Goal: Transaction & Acquisition: Book appointment/travel/reservation

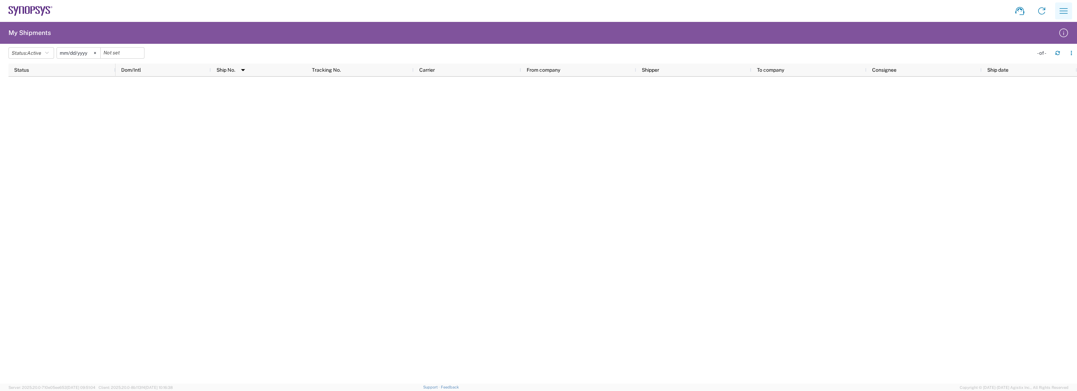
click at [1066, 13] on icon "button" at bounding box center [1063, 10] width 11 height 11
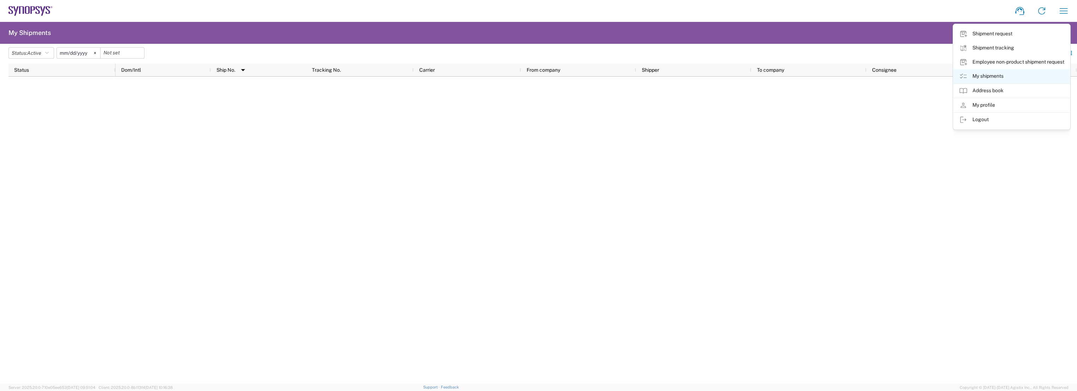
click at [1000, 76] on link "My shipments" at bounding box center [1011, 76] width 117 height 14
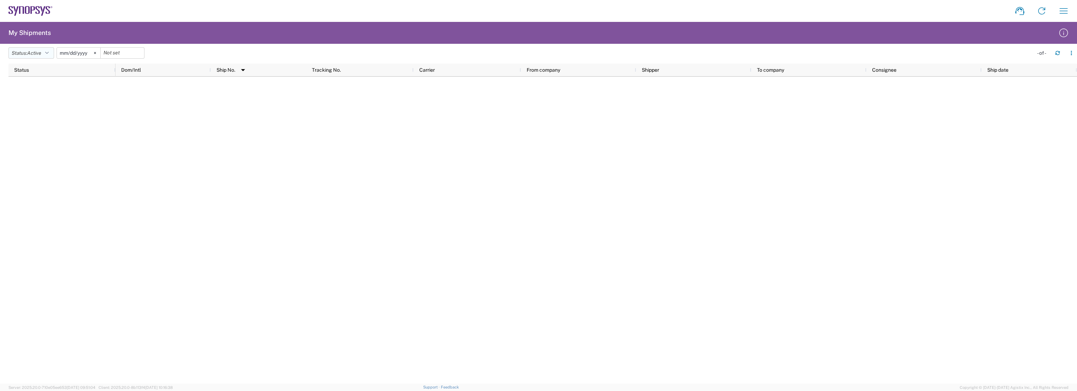
click at [49, 55] on icon "button" at bounding box center [47, 52] width 4 height 5
click at [50, 85] on span "All" at bounding box center [50, 90] width 82 height 11
click at [1065, 14] on icon "button" at bounding box center [1063, 10] width 11 height 11
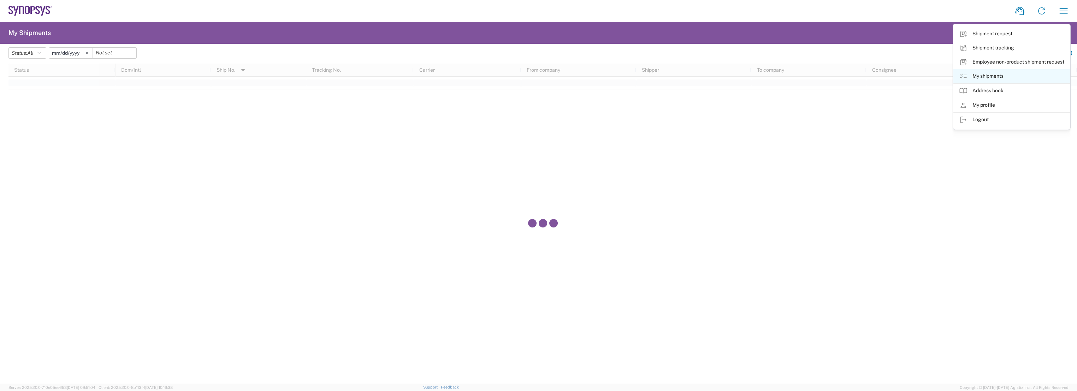
click at [989, 72] on link "My shipments" at bounding box center [1011, 76] width 117 height 14
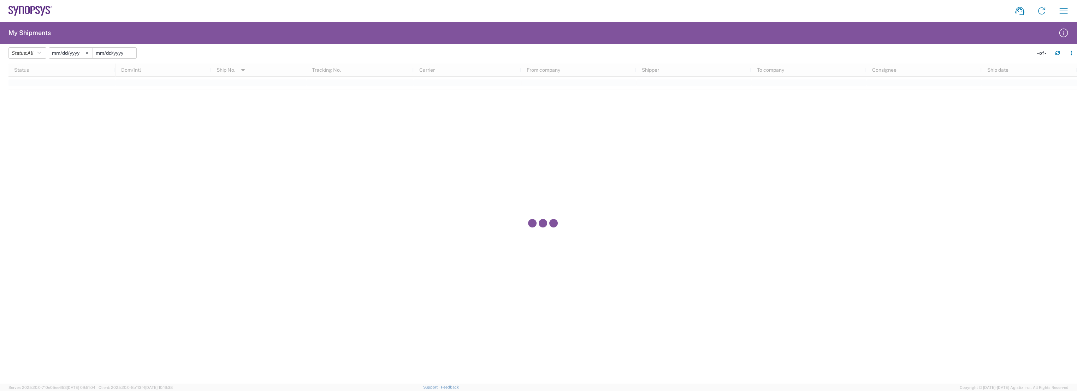
click at [114, 53] on input "date" at bounding box center [114, 53] width 43 height 11
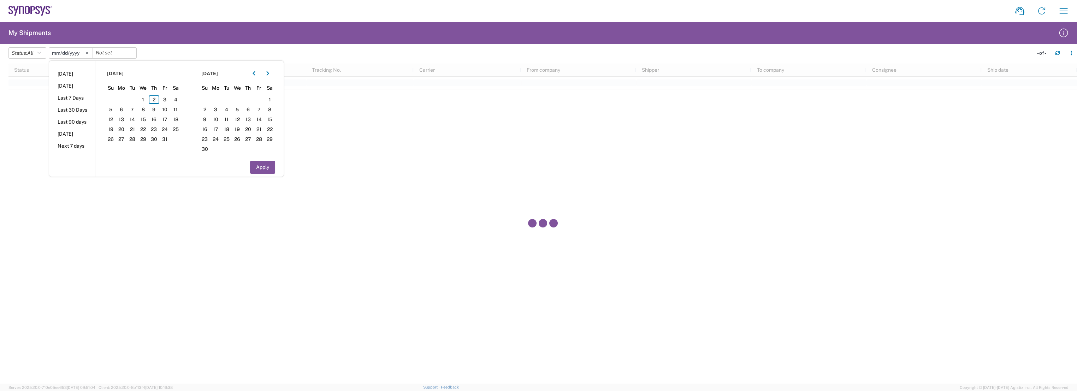
click at [70, 51] on input "[DATE]" at bounding box center [70, 53] width 43 height 11
click at [60, 51] on input "[DATE]" at bounding box center [70, 53] width 43 height 11
click at [54, 50] on input "[DATE]" at bounding box center [70, 53] width 43 height 11
click at [82, 124] on li "Last 90 days" at bounding box center [72, 122] width 46 height 12
type input "[DATE]"
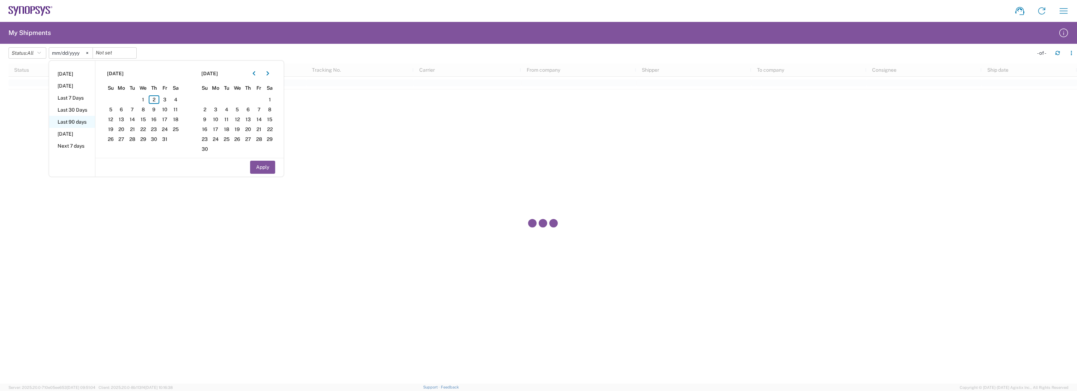
type input "[DATE]"
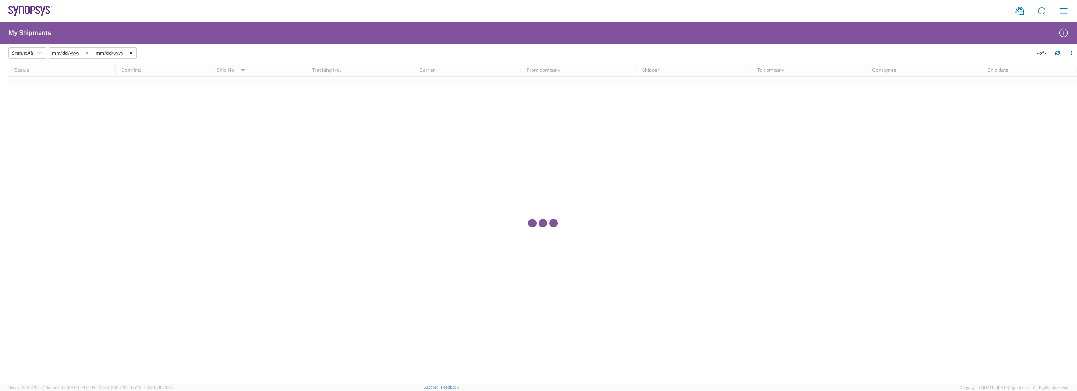
click at [65, 53] on input "[DATE]" at bounding box center [70, 53] width 43 height 11
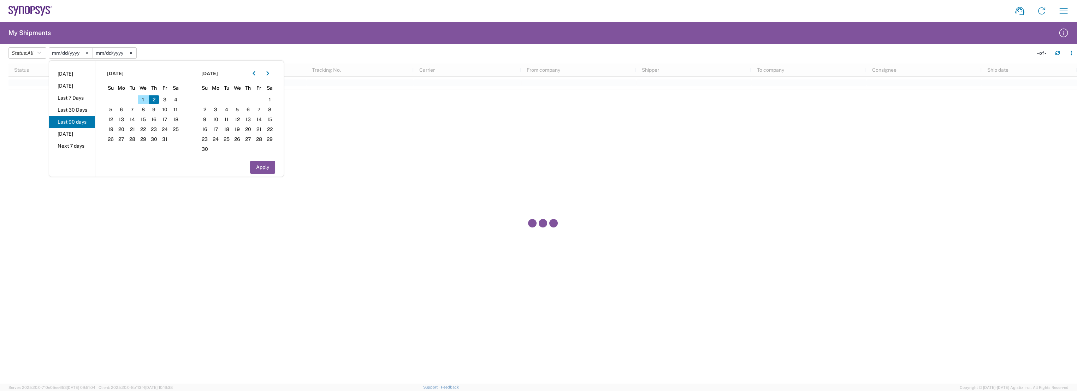
click at [58, 52] on input "[DATE]" at bounding box center [70, 53] width 43 height 11
click at [119, 53] on input "[DATE]" at bounding box center [114, 53] width 43 height 11
click at [82, 53] on input "[DATE]" at bounding box center [70, 53] width 43 height 11
click at [255, 72] on icon "button" at bounding box center [253, 73] width 3 height 5
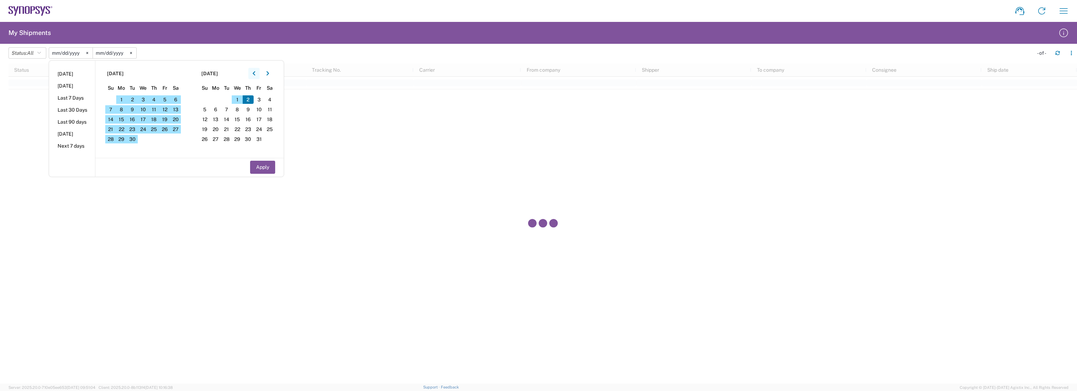
click at [255, 72] on icon "button" at bounding box center [253, 73] width 3 height 5
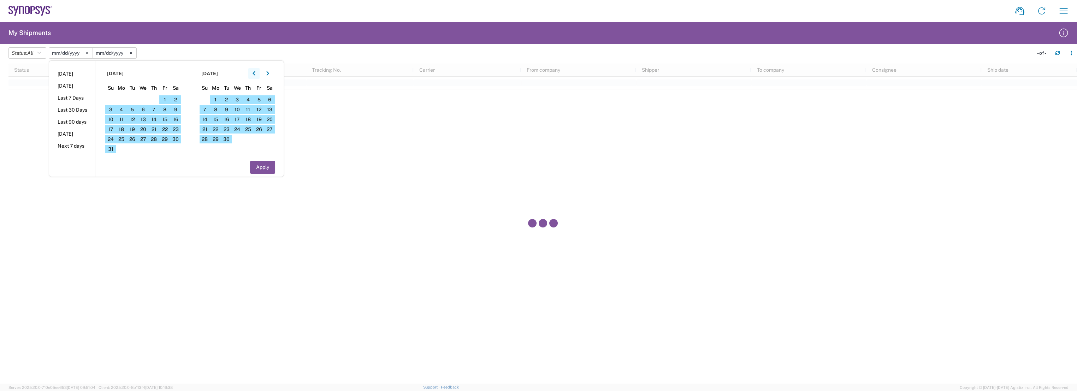
click at [255, 72] on icon "button" at bounding box center [253, 73] width 3 height 5
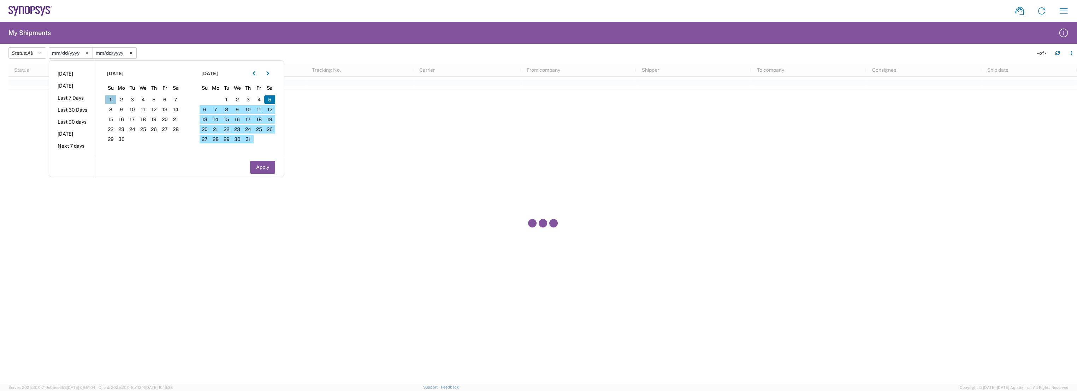
click at [115, 99] on span "1" at bounding box center [110, 99] width 11 height 8
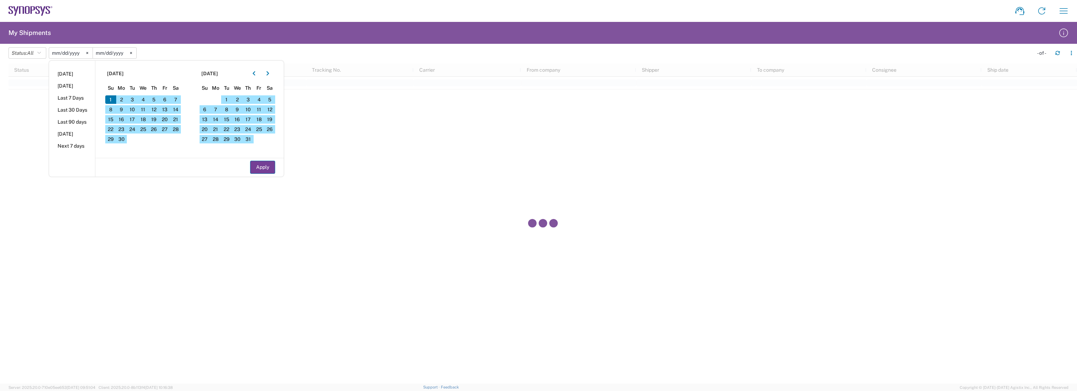
click at [256, 168] on button "Apply" at bounding box center [262, 167] width 25 height 13
type input "2025-06-01"
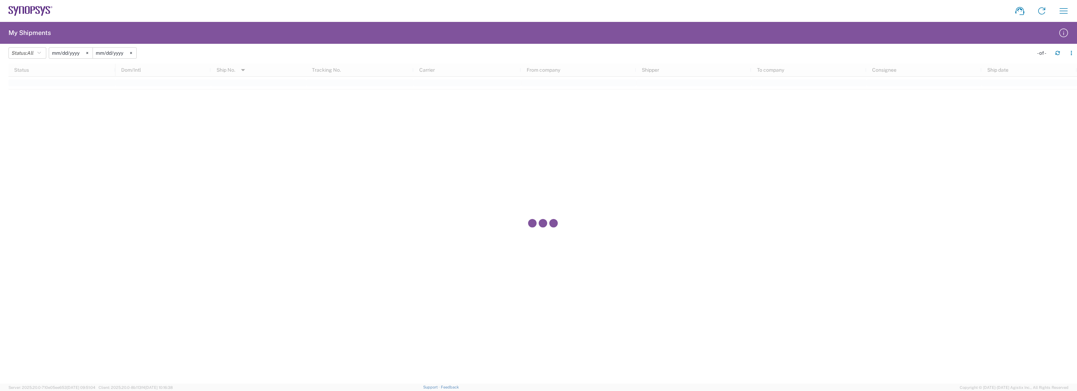
click at [269, 167] on div at bounding box center [542, 224] width 1068 height 320
click at [41, 54] on icon "button" at bounding box center [39, 52] width 4 height 5
click at [313, 131] on div at bounding box center [542, 224] width 1068 height 320
click at [67, 52] on input "[DATE]" at bounding box center [78, 53] width 43 height 11
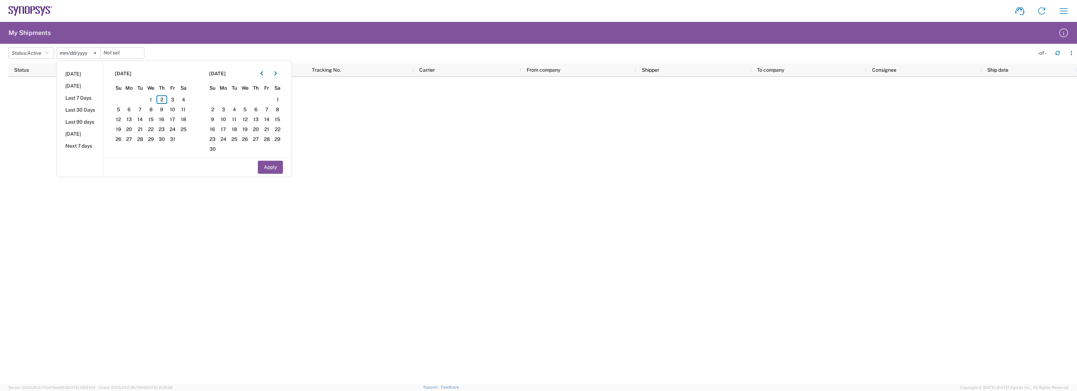
click at [66, 53] on input "[DATE]" at bounding box center [78, 53] width 43 height 11
click at [66, 54] on input "[DATE]" at bounding box center [78, 53] width 43 height 11
type input "2025-01-02"
click at [209, 51] on agx-table-filter-chips "Status: Active Active All Approved Booked Canceled Delivered Denied New On Hold…" at bounding box center [518, 55] width 1021 height 16
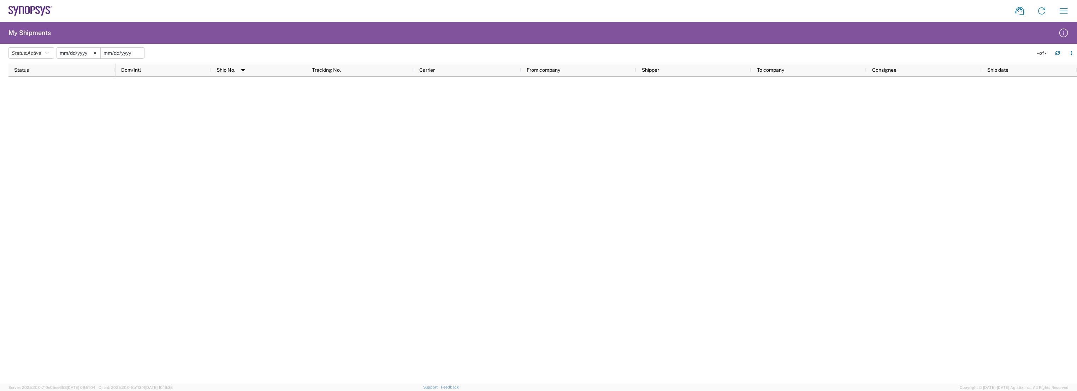
click at [124, 52] on input "date" at bounding box center [122, 53] width 43 height 11
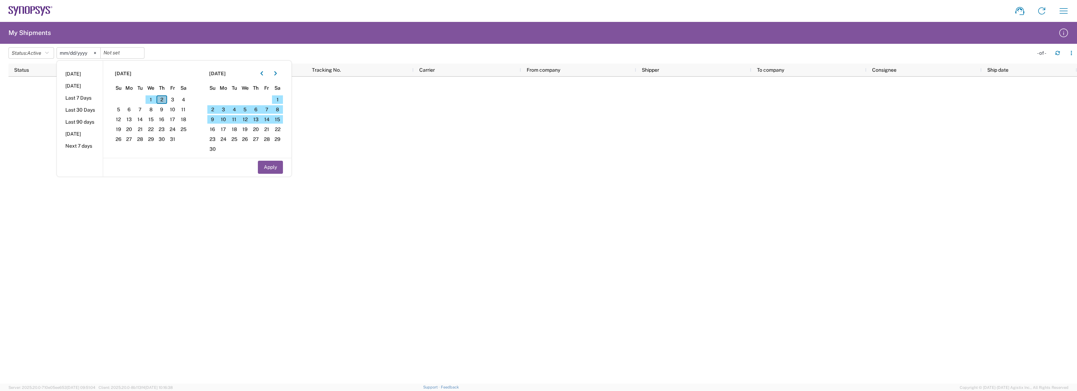
click at [164, 99] on span "2" at bounding box center [161, 99] width 11 height 8
click at [277, 164] on button "Apply" at bounding box center [270, 167] width 25 height 13
type input "[DATE]"
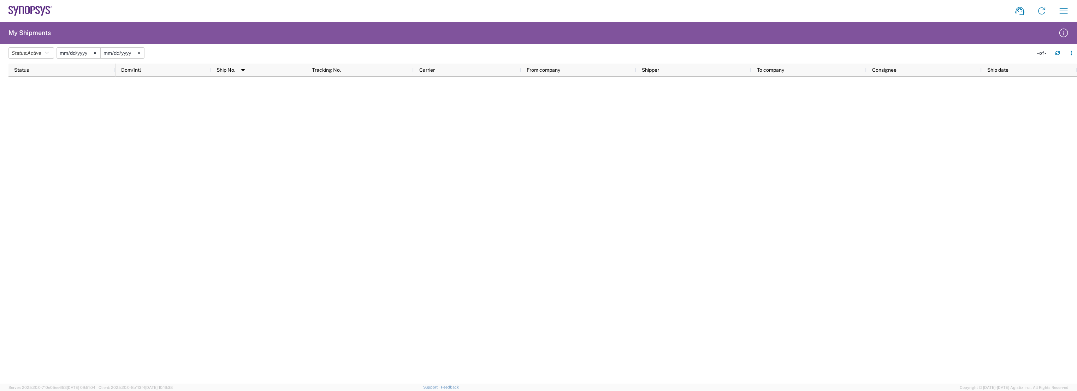
click at [291, 167] on div at bounding box center [595, 230] width 961 height 307
click at [36, 50] on span "Active" at bounding box center [34, 53] width 14 height 6
click at [31, 90] on span "All" at bounding box center [50, 90] width 82 height 11
click at [44, 54] on button "Status: All" at bounding box center [27, 52] width 38 height 11
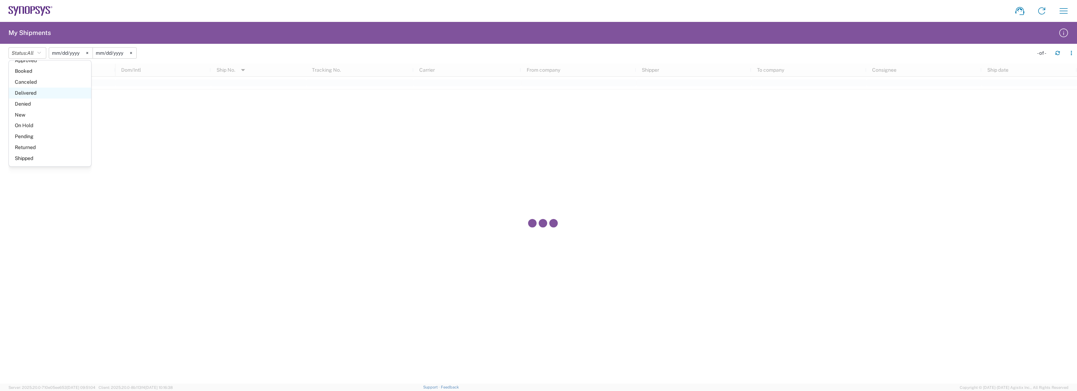
click at [30, 93] on span "Delivered" at bounding box center [50, 93] width 82 height 11
click at [1065, 12] on icon "button" at bounding box center [1063, 10] width 11 height 11
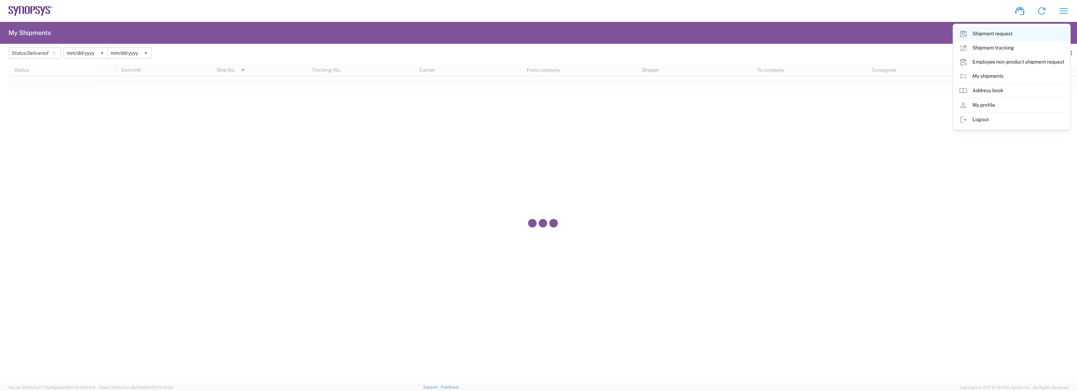
click at [984, 32] on link "Shipment request" at bounding box center [1011, 34] width 117 height 14
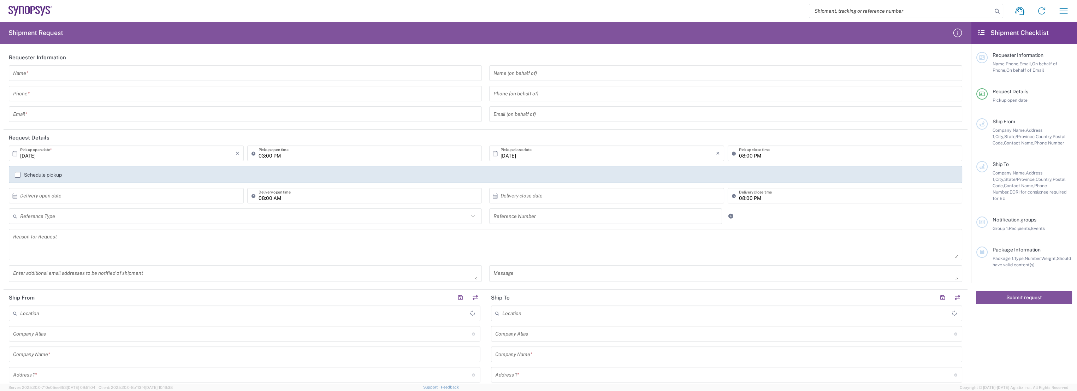
type input "[GEOGRAPHIC_DATA]"
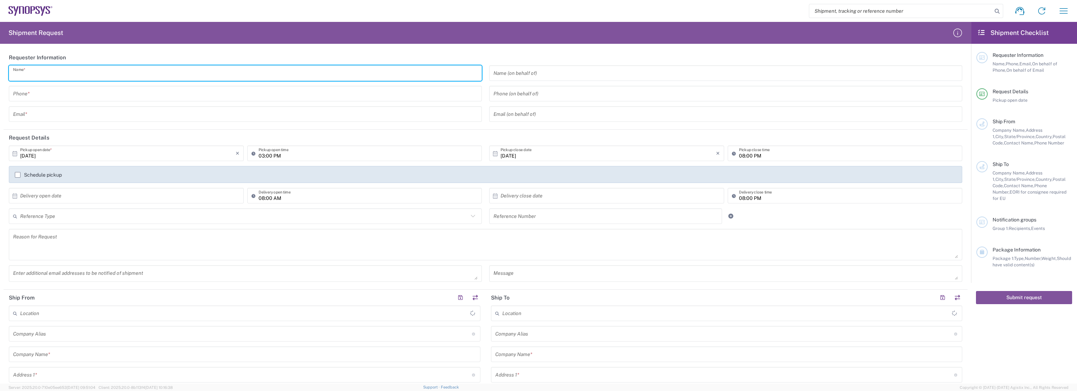
click at [84, 73] on input "text" at bounding box center [245, 73] width 464 height 12
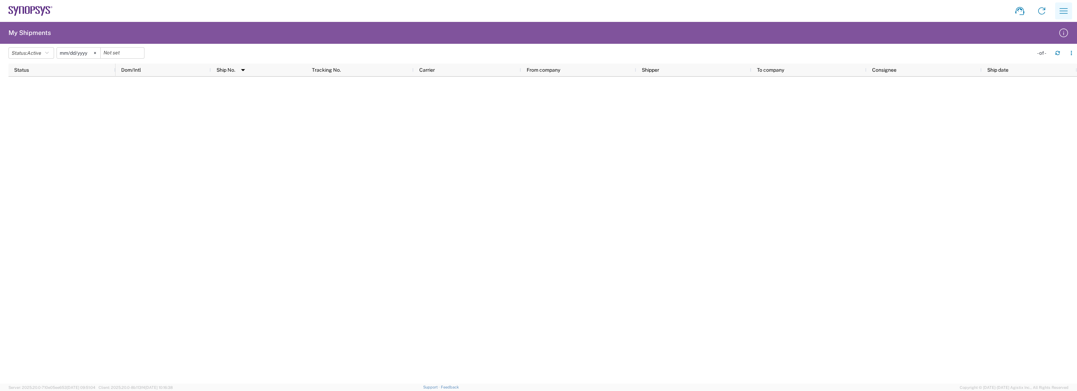
click at [1057, 7] on button "button" at bounding box center [1063, 10] width 17 height 17
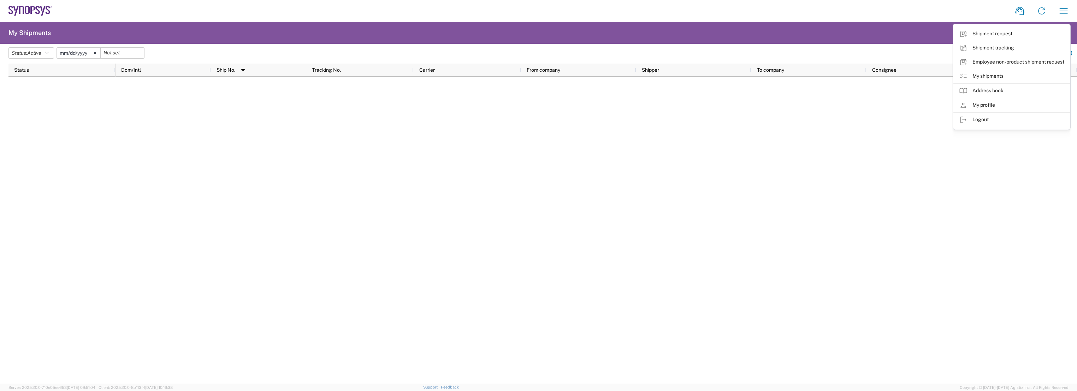
click at [877, 123] on div at bounding box center [595, 230] width 961 height 307
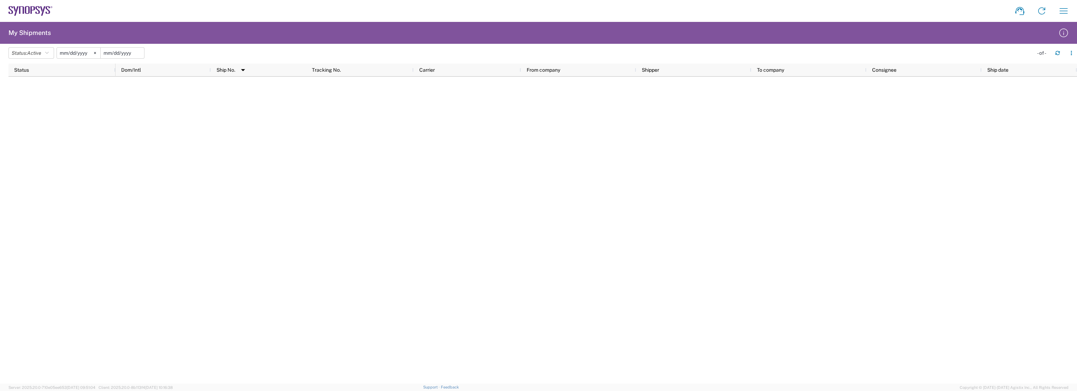
click at [120, 54] on input "date" at bounding box center [122, 53] width 43 height 11
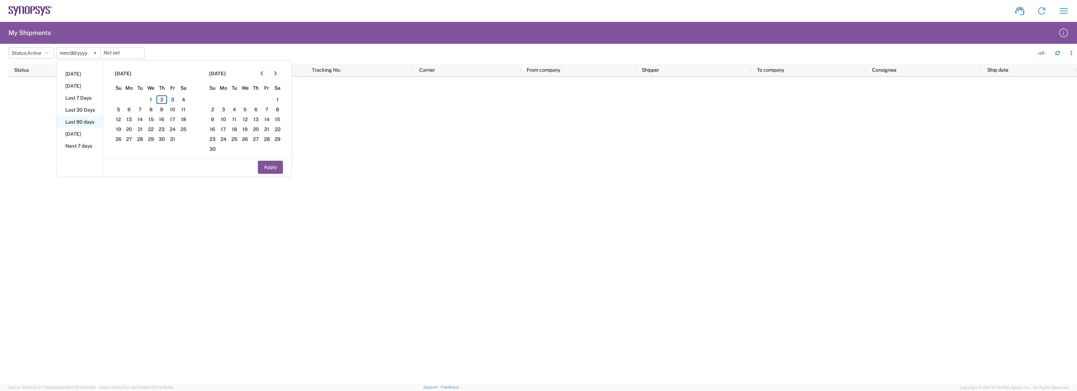
click at [85, 124] on li "Last 90 days" at bounding box center [80, 122] width 46 height 12
type input "[DATE]"
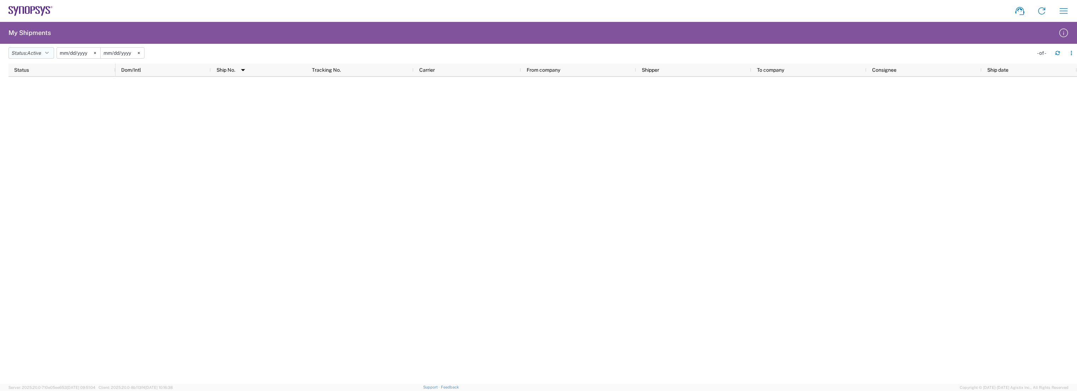
click at [46, 52] on button "Status: Active" at bounding box center [31, 52] width 46 height 11
click at [40, 132] on span "Delivered" at bounding box center [50, 133] width 82 height 11
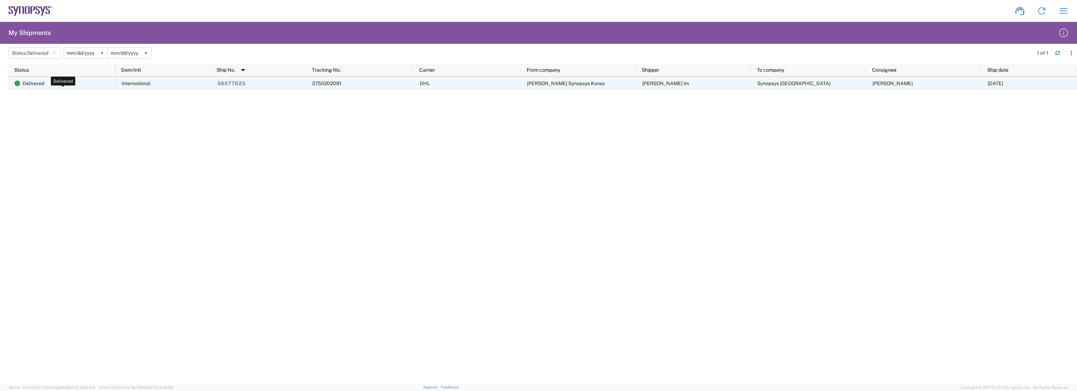
click at [31, 83] on span "Delivered" at bounding box center [34, 83] width 22 height 13
click at [31, 80] on span "Delivered" at bounding box center [34, 83] width 22 height 13
click at [229, 82] on link "56577625" at bounding box center [231, 83] width 29 height 11
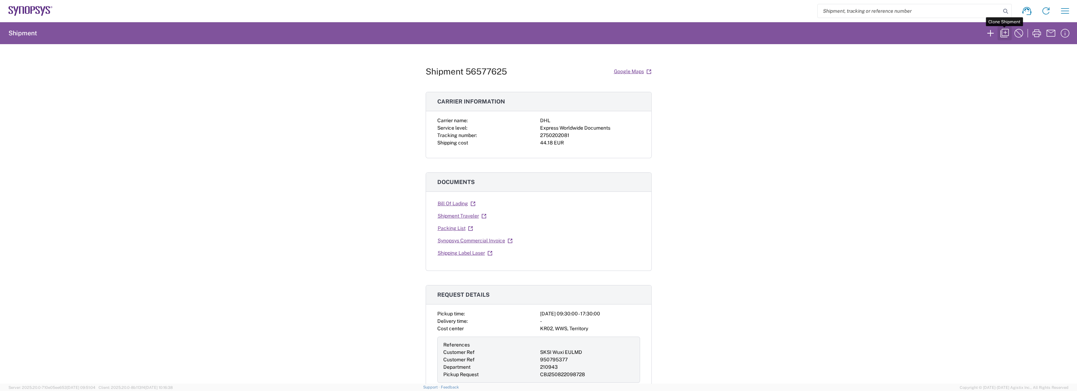
click at [1006, 30] on icon "button" at bounding box center [1004, 33] width 11 height 11
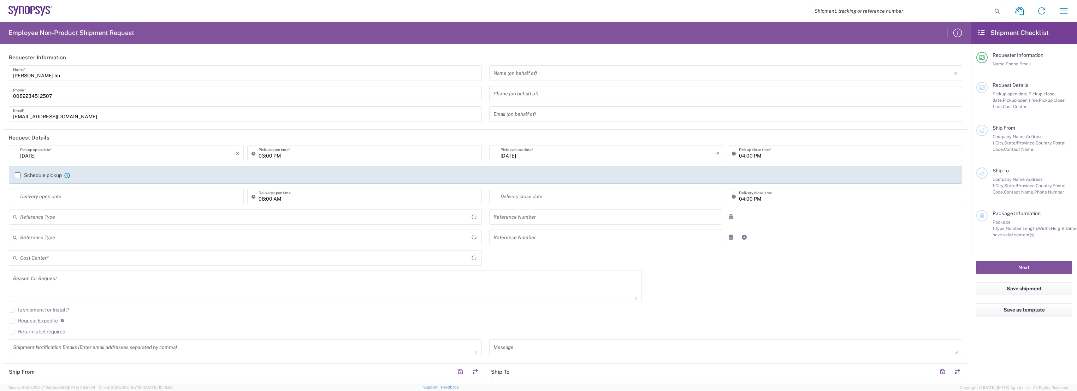
type input "Department"
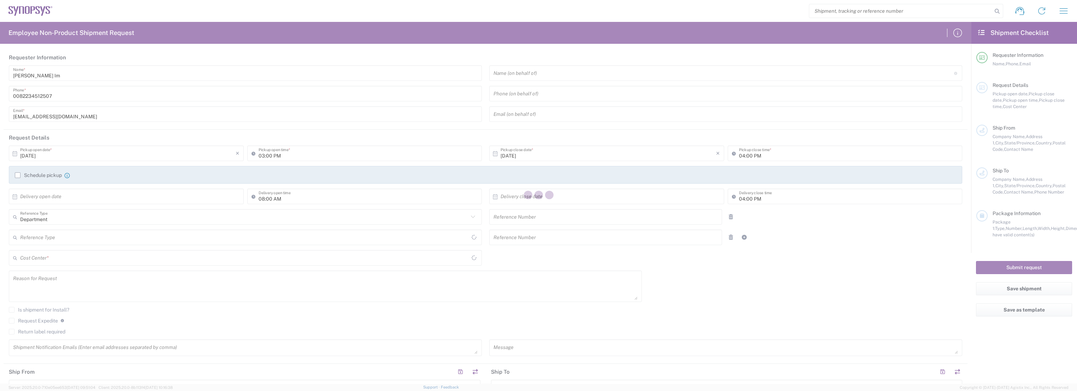
type input "[GEOGRAPHIC_DATA]"
type input "Delivered at Place"
type input "[GEOGRAPHIC_DATA]"
type input "[PERSON_NAME]"
type input "[PHONE_NUMBER]"
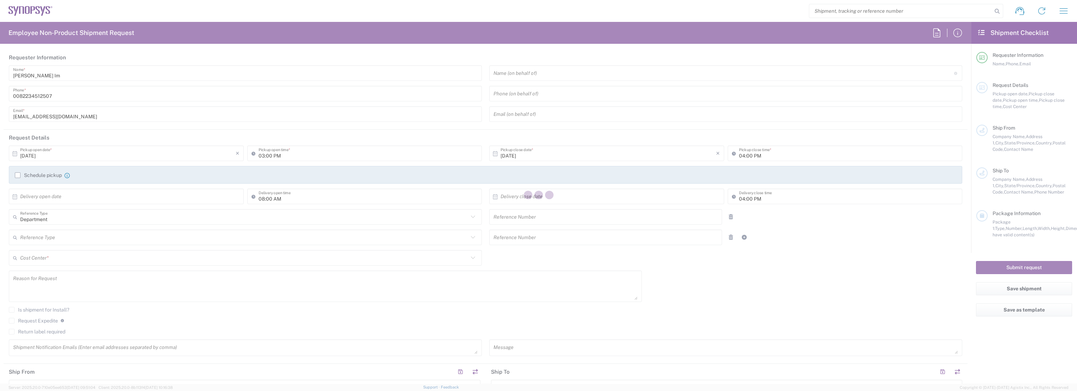
type input "[EMAIL_ADDRESS][DOMAIN_NAME]"
type input "09:30 AM"
type input "05:30 PM"
type input "Customer Ref"
type input "SKSI Wuxi EULMD"
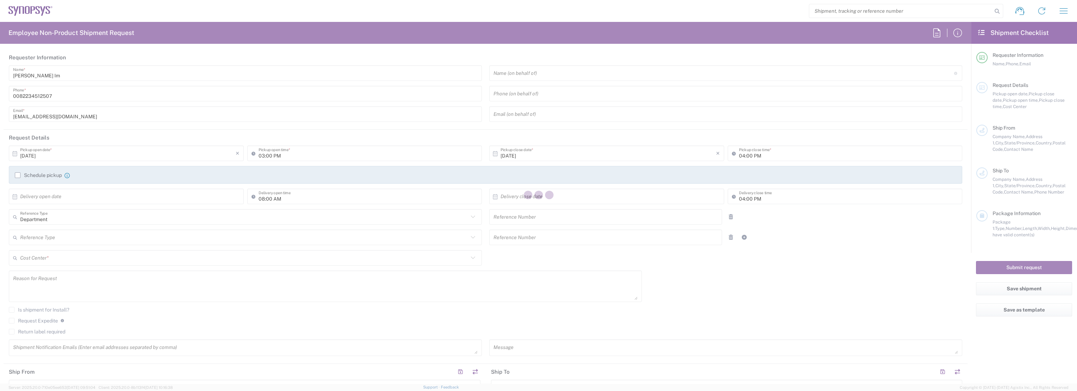
type input "Customer Ref"
type input "950795377"
type input "[PERSON_NAME] Synopsys Korea"
type input "N-5F [GEOGRAPHIC_DATA]"
type input "235 Pangyoyeok-ro Bundang-gu"
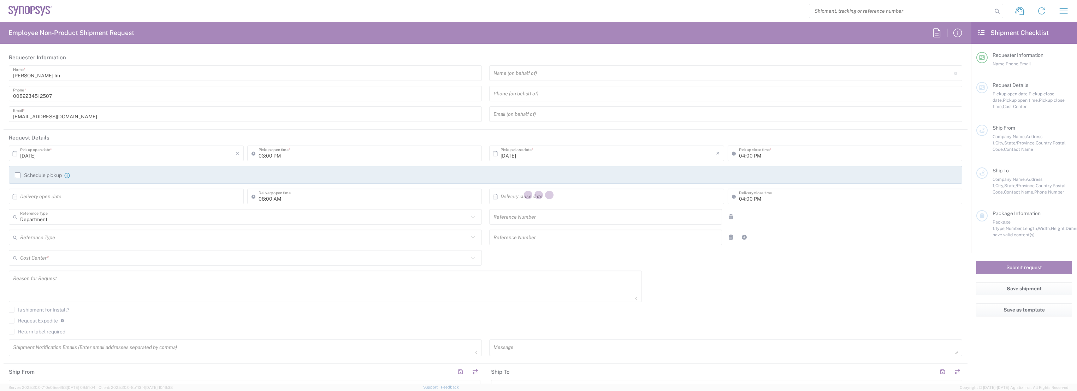
type input "Seongnam-si"
type input "[GEOGRAPHIC_DATA]"
type input "13494"
type input "[PERSON_NAME] Im"
type input "[PHONE_NUMBER]"
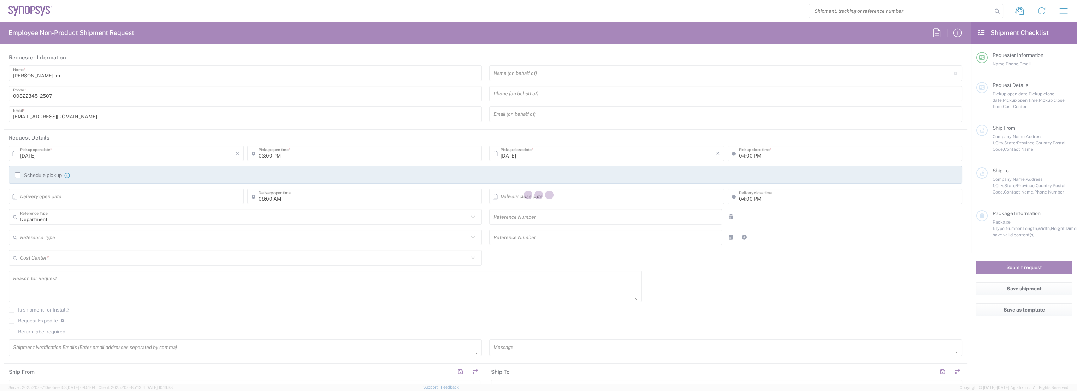
type input "[EMAIL_ADDRESS][DOMAIN_NAME]"
type input "Synopsys [GEOGRAPHIC_DATA]"
type input "Rm3108 [STREET_ADDRESS]"
type input "[GEOGRAPHIC_DATA]"
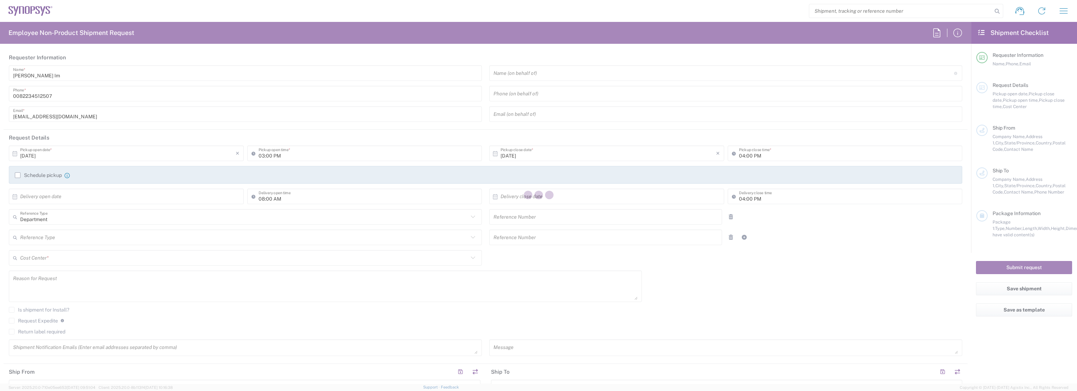
type input "110"
type input "[PERSON_NAME]"
type input "[PHONE_NUMBER]"
type input "[EMAIL_ADDRESS][DOMAIN_NAME]"
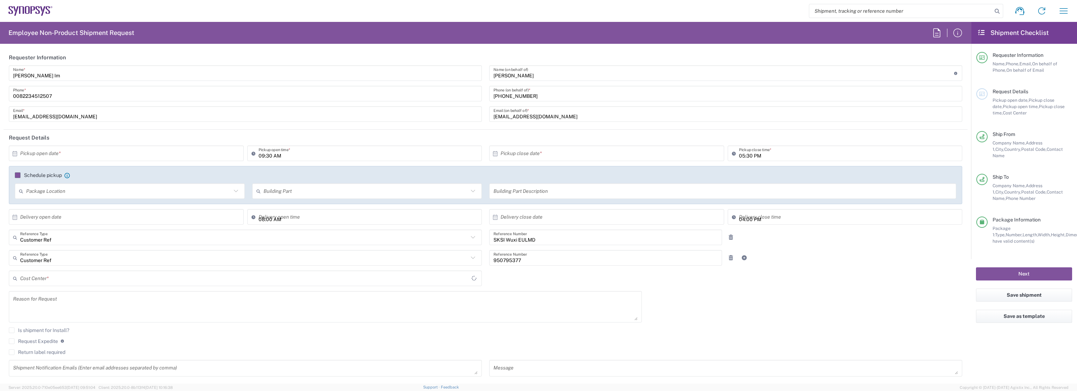
type input "KR02, WWS, Territory 210943"
type input "Gyeonggi-do"
type input "Envelope"
type input "Seoul KR02"
type input "Taipei TW01"
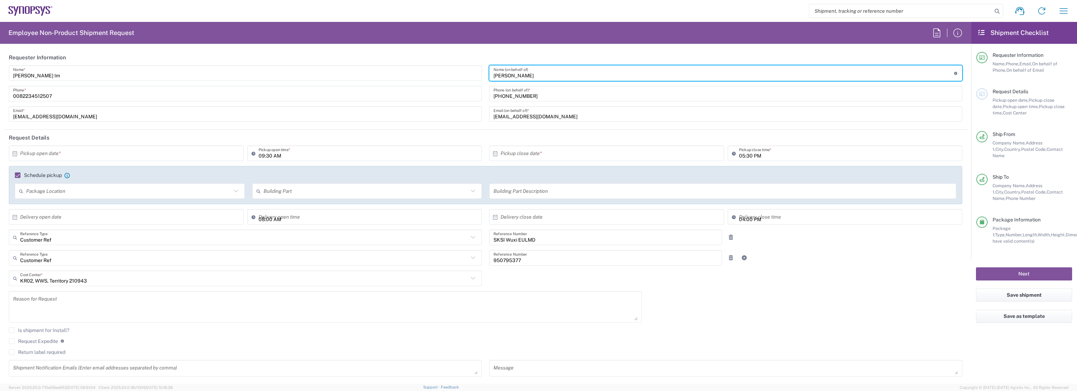
click at [525, 76] on input "[PERSON_NAME]" at bounding box center [723, 73] width 460 height 12
drag, startPoint x: 525, startPoint y: 76, endPoint x: 386, endPoint y: 69, distance: 139.3
click at [386, 69] on div "[PERSON_NAME] Im Name * [PHONE_NUMBER] Phone * [EMAIL_ADDRESS][DOMAIN_NAME] Ema…" at bounding box center [485, 95] width 961 height 61
type input "[PERSON_NAME]"
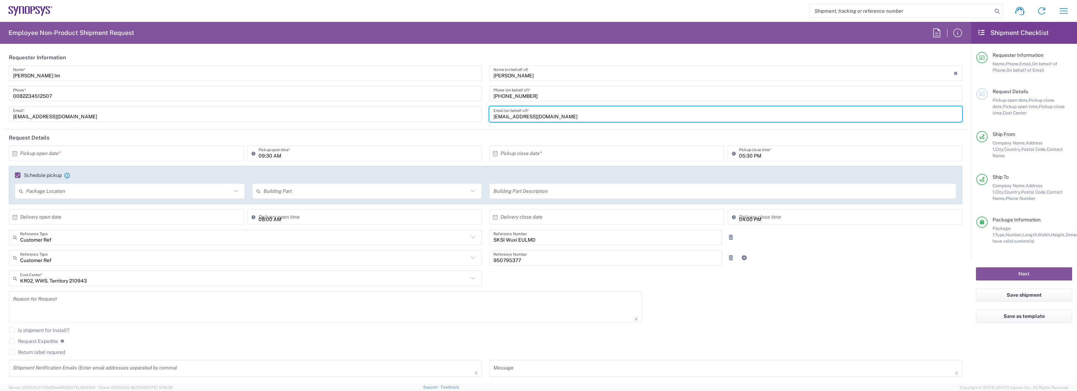
click at [499, 116] on input "[EMAIL_ADDRESS][DOMAIN_NAME]" at bounding box center [725, 114] width 464 height 12
type input "[EMAIL_ADDRESS][DOMAIN_NAME]"
click at [545, 90] on input "[PHONE_NUMBER]" at bounding box center [725, 94] width 464 height 12
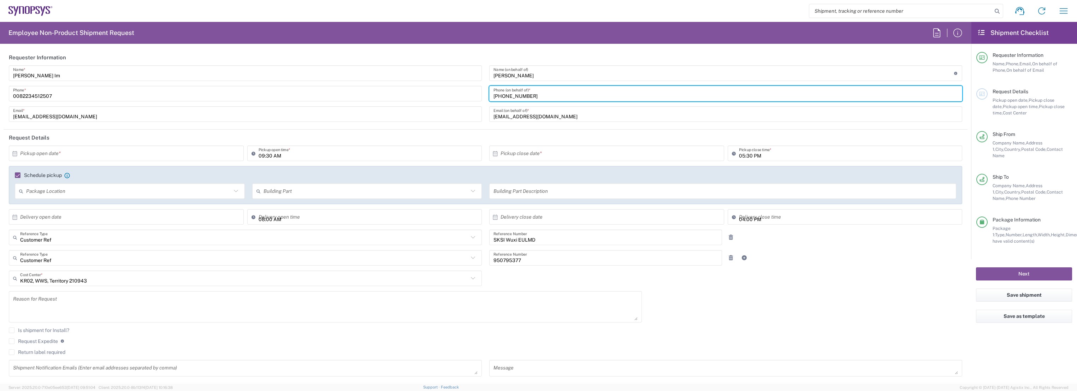
drag, startPoint x: 535, startPoint y: 98, endPoint x: 470, endPoint y: 98, distance: 64.3
click at [470, 98] on div "[PERSON_NAME] Im Name * [PHONE_NUMBER] Phone * [EMAIL_ADDRESS][DOMAIN_NAME] Ema…" at bounding box center [485, 95] width 961 height 61
paste input ".234042771"
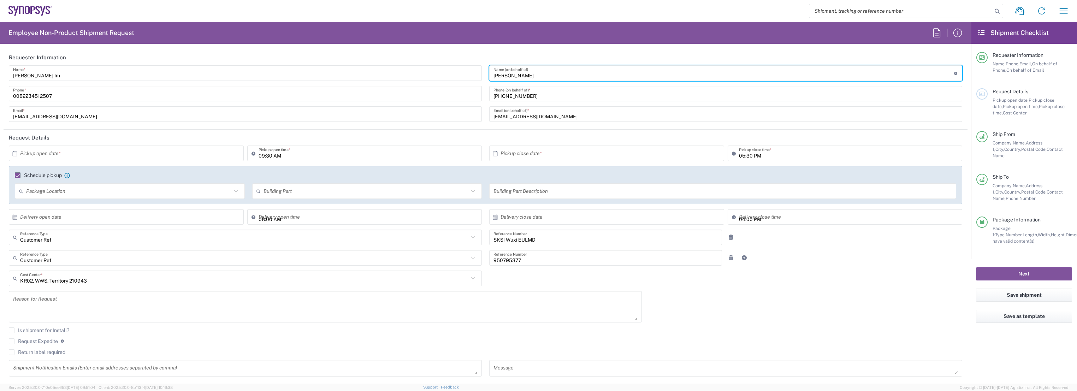
click at [547, 73] on input "[PERSON_NAME]" at bounding box center [723, 73] width 460 height 12
click at [548, 91] on input "[PHONE_NUMBER]" at bounding box center [725, 94] width 464 height 12
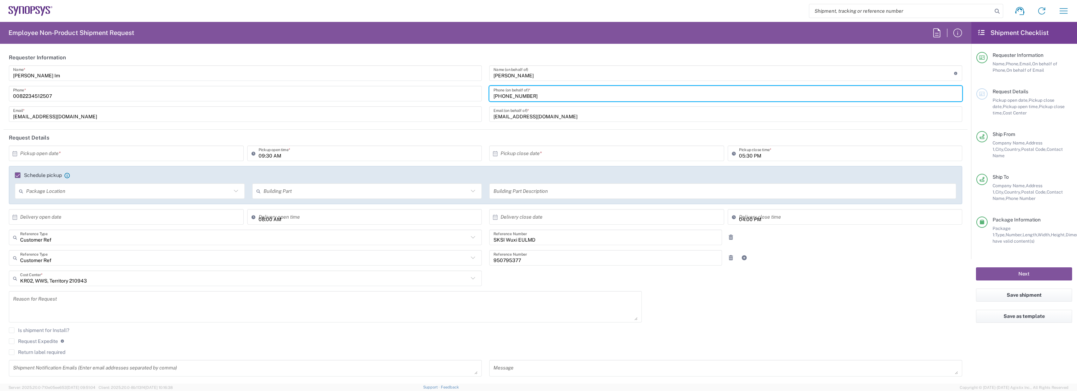
click at [500, 94] on input "[PHONE_NUMBER]" at bounding box center [725, 94] width 464 height 12
click at [505, 95] on input "[PHONE_NUMBER]" at bounding box center [725, 94] width 464 height 12
click at [517, 95] on input "[PHONE_NUMBER]" at bounding box center [725, 94] width 464 height 12
type input "[PHONE_NUMBER]"
click at [597, 72] on input "[PERSON_NAME]" at bounding box center [723, 73] width 460 height 12
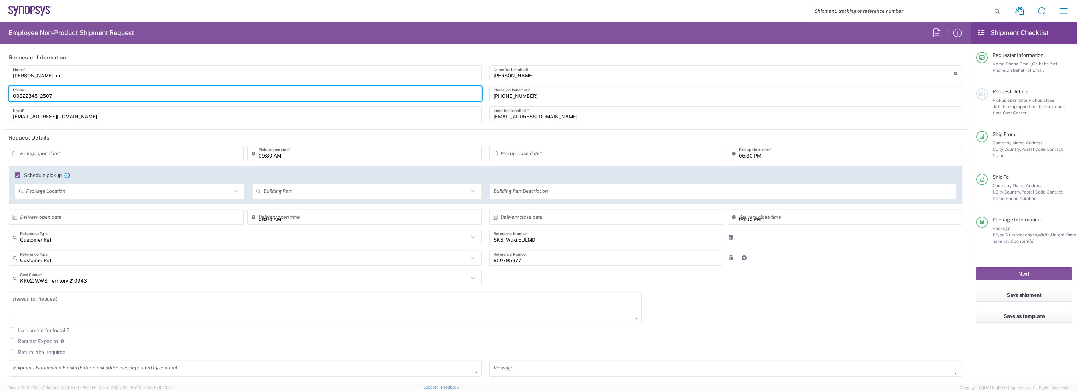
drag, startPoint x: 18, startPoint y: 95, endPoint x: 10, endPoint y: 95, distance: 8.5
click at [10, 95] on div "[PHONE_NUMBER] Phone *" at bounding box center [245, 94] width 473 height 16
type input "[PHONE_NUMBER]"
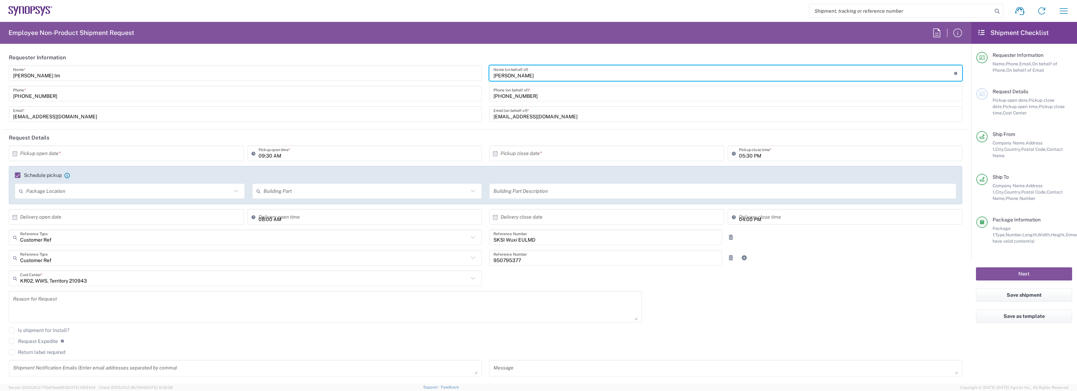
click at [539, 77] on input "[PERSON_NAME]" at bounding box center [723, 73] width 460 height 12
click at [542, 95] on input "[PHONE_NUMBER]" at bounding box center [725, 94] width 464 height 12
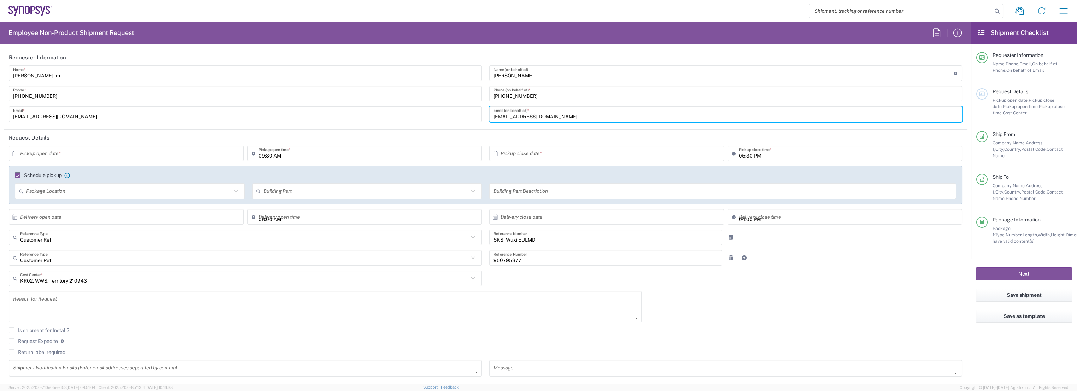
click at [550, 117] on input "[EMAIL_ADDRESS][DOMAIN_NAME]" at bounding box center [725, 114] width 464 height 12
click at [191, 154] on input "text" at bounding box center [127, 153] width 215 height 12
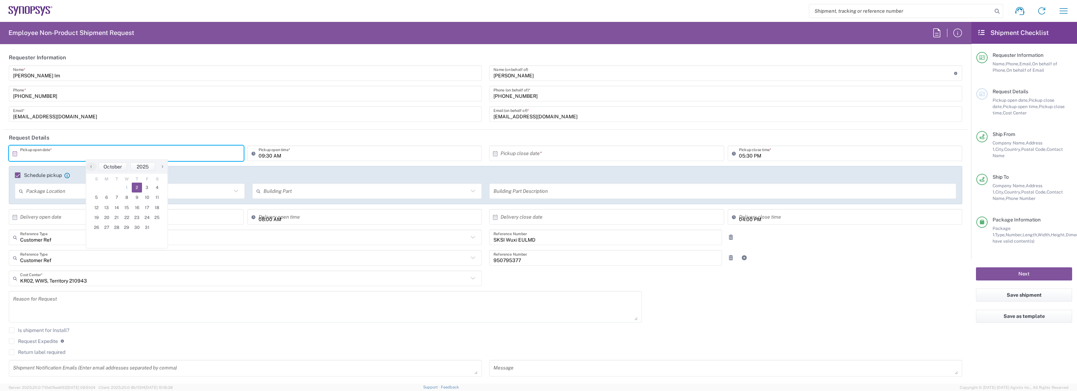
click at [139, 186] on span "2" at bounding box center [137, 188] width 10 height 10
type input "[DATE]"
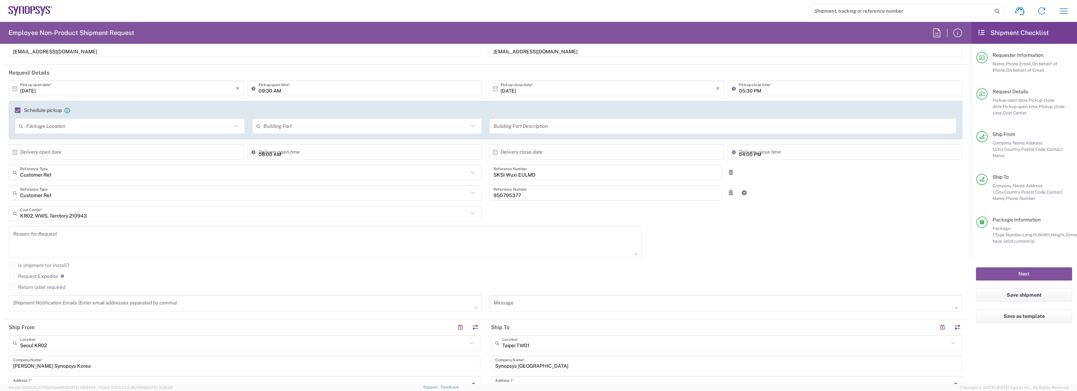
type input "02:11 PM"
click at [367, 153] on input "02:11 PM" at bounding box center [367, 152] width 219 height 12
click at [522, 222] on div "[DATE] × Pickup open date * Cancel Apply 09:30 AM Pickup open time * [DATE] × P…" at bounding box center [485, 199] width 961 height 236
click at [353, 144] on div "02:11 PM Delivery open time" at bounding box center [364, 152] width 235 height 16
click at [334, 178] on div "Customer Ref Reference Type" at bounding box center [245, 173] width 473 height 16
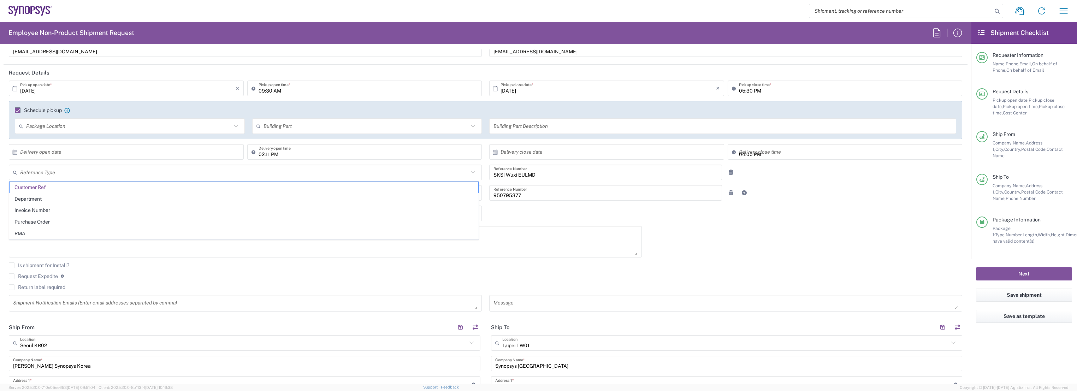
click at [251, 150] on icon at bounding box center [254, 151] width 7 height 11
type input "Customer Ref"
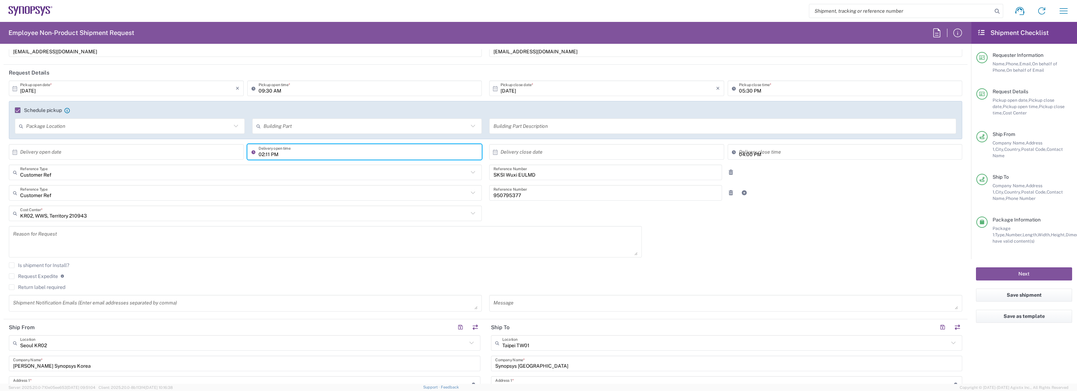
click at [263, 152] on input "02:11 PM" at bounding box center [367, 152] width 219 height 12
type input "09:30 AM"
click at [589, 150] on input "text" at bounding box center [607, 152] width 215 height 12
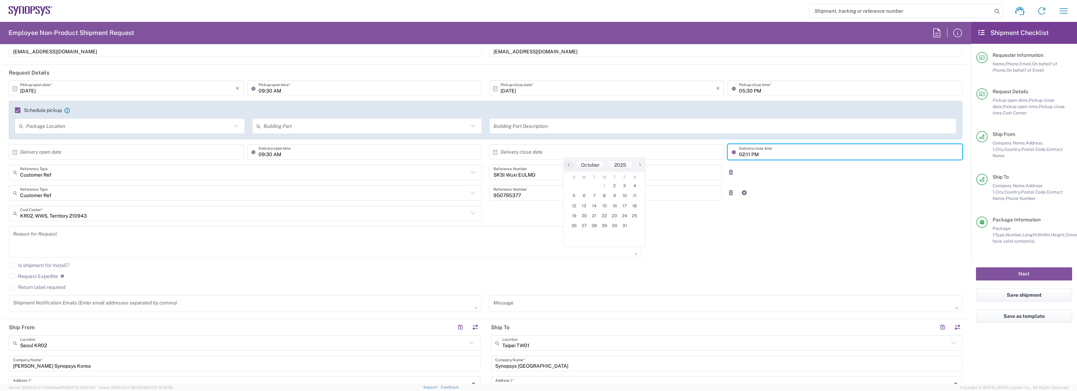
click at [739, 153] on input "02:11 PM" at bounding box center [848, 152] width 219 height 12
type input "06:00 PM"
click at [556, 215] on div "[DATE] × Pickup open date * Cancel Apply 09:30 AM Pickup open time * [DATE] × P…" at bounding box center [485, 199] width 961 height 236
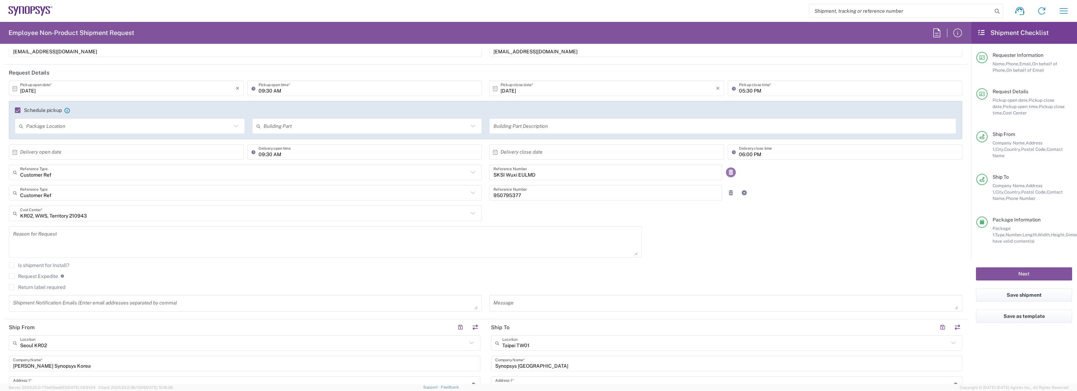
click at [727, 172] on icon at bounding box center [730, 172] width 6 height 5
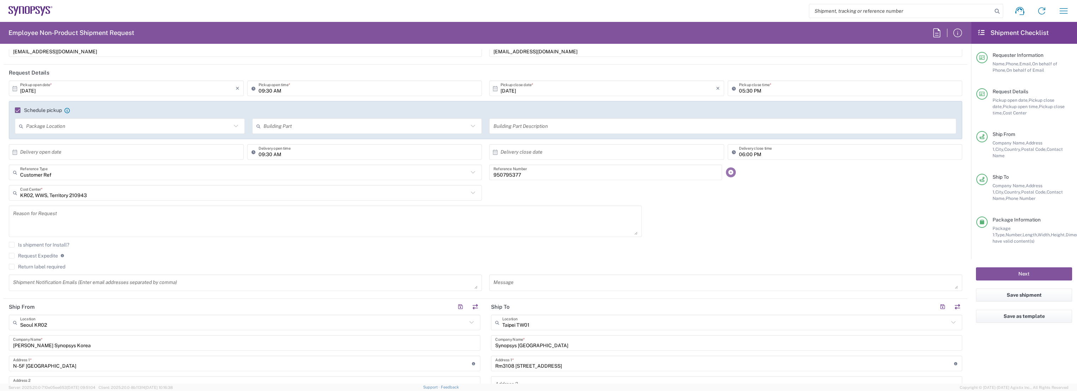
click at [727, 172] on icon at bounding box center [730, 172] width 6 height 5
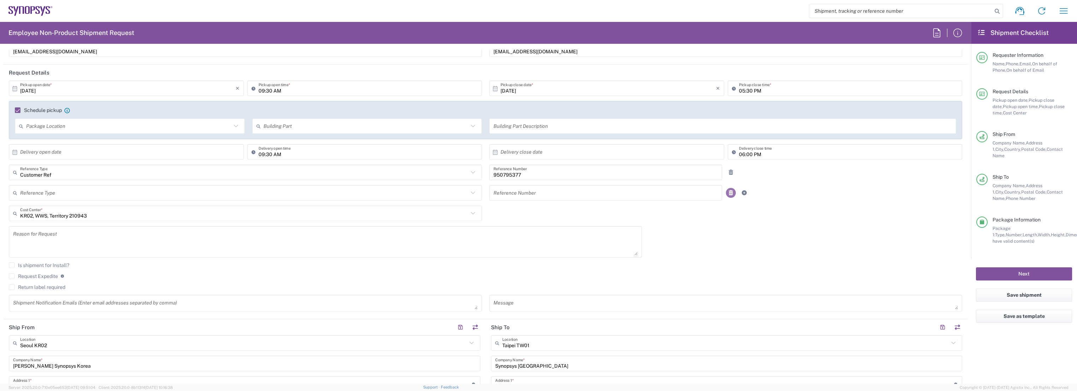
click at [727, 191] on icon at bounding box center [730, 192] width 6 height 5
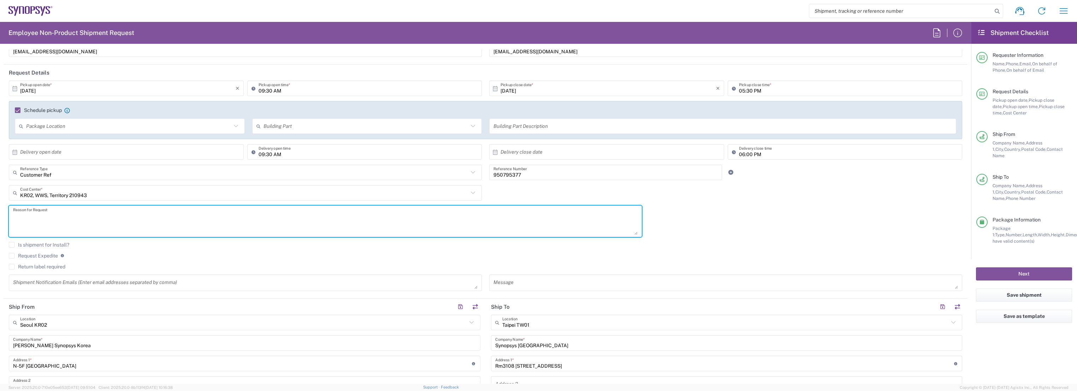
click at [162, 226] on textarea at bounding box center [325, 221] width 624 height 27
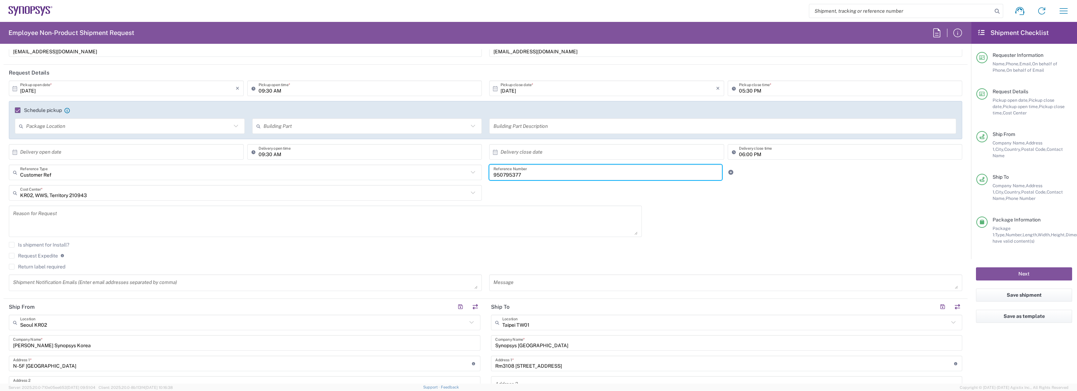
click at [555, 173] on input "950795377" at bounding box center [605, 172] width 224 height 12
drag, startPoint x: 540, startPoint y: 176, endPoint x: 453, endPoint y: 176, distance: 86.9
click at [453, 176] on div "Customer Ref Reference Type Customer Ref Department Invoice Number Purchase Ord…" at bounding box center [485, 175] width 961 height 20
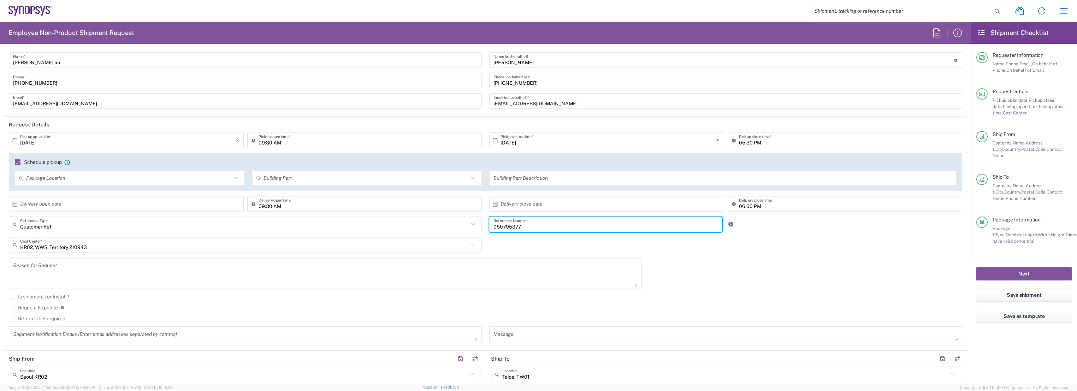
scroll to position [0, 0]
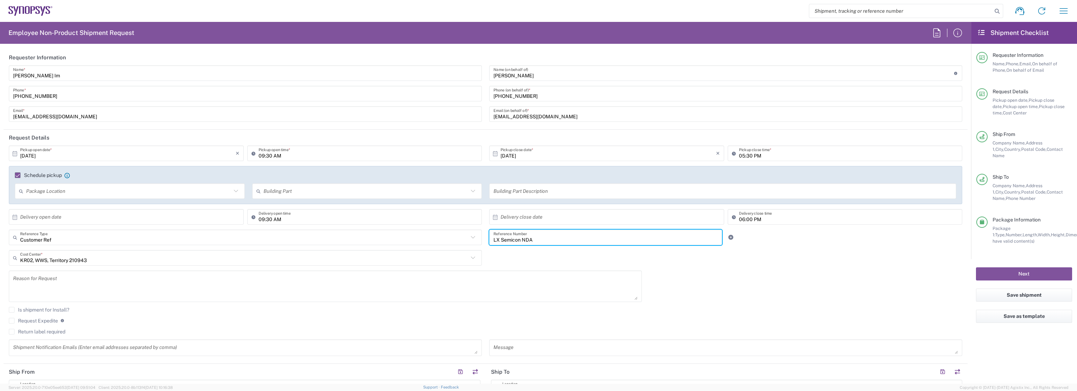
type input "LX Semicon NDA"
click at [747, 276] on div "[DATE] × Pickup open date * Cancel Apply 09:30 AM Pickup open time * [DATE] × P…" at bounding box center [485, 252] width 961 height 215
drag, startPoint x: 540, startPoint y: 237, endPoint x: 432, endPoint y: 240, distance: 108.1
click at [432, 240] on div "Customer Ref Reference Type Customer Ref Department Invoice Number Purchase Ord…" at bounding box center [485, 240] width 961 height 20
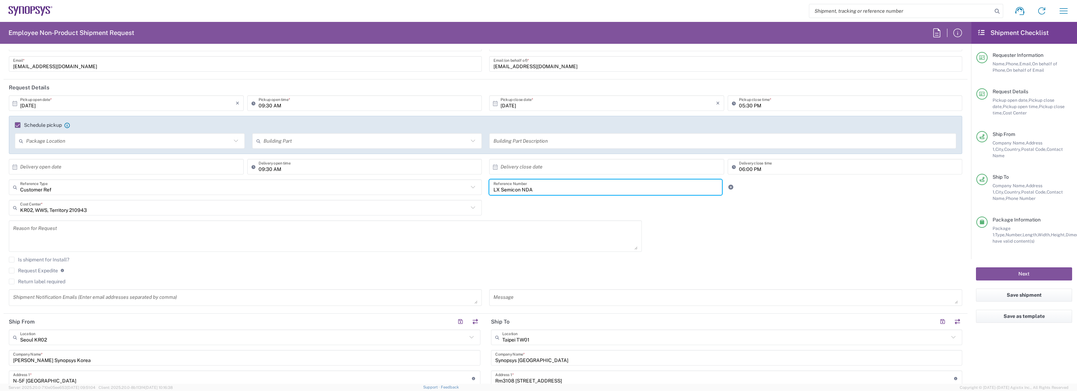
scroll to position [65, 0]
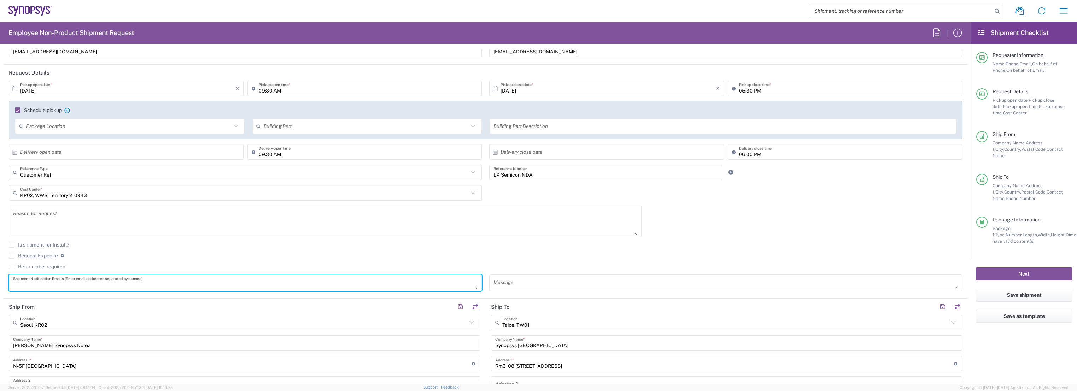
click at [242, 280] on textarea at bounding box center [245, 283] width 464 height 12
paste textarea "LX Semicon NDA"
type textarea "LX Semicon NDA"
click at [520, 258] on div "Request Expedite If expedite is checked you will be unable to rate and book thi…" at bounding box center [485, 257] width 953 height 11
click at [359, 260] on div "Request Expedite If expedite is checked you will be unable to rate and book thi…" at bounding box center [485, 257] width 953 height 11
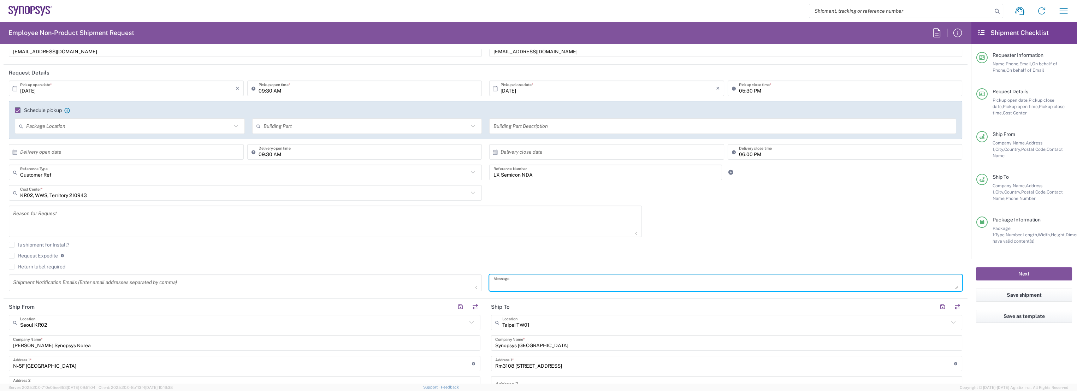
click at [512, 279] on textarea at bounding box center [725, 283] width 464 height 12
paste textarea "LX Semicon NDA"
type textarea "LX Semicon NDA"
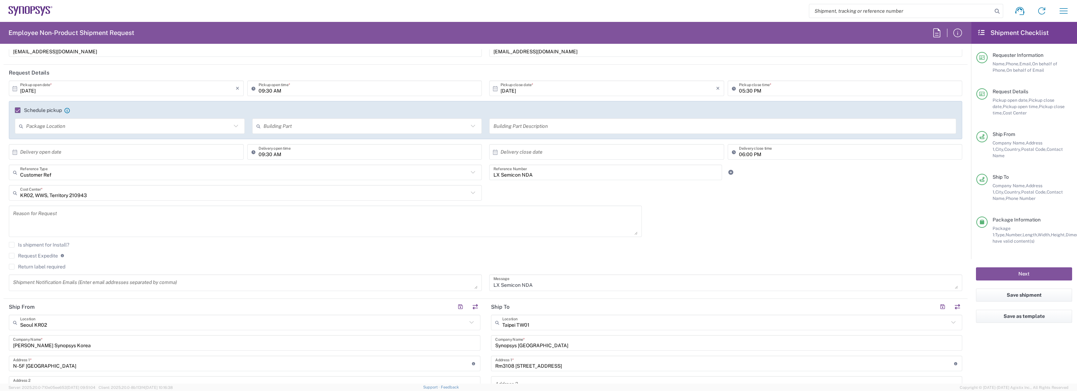
click at [489, 257] on agx-checkbox-control "Request Expedite If expedite is checked you will be unable to rate and book thi…" at bounding box center [485, 255] width 953 height 6
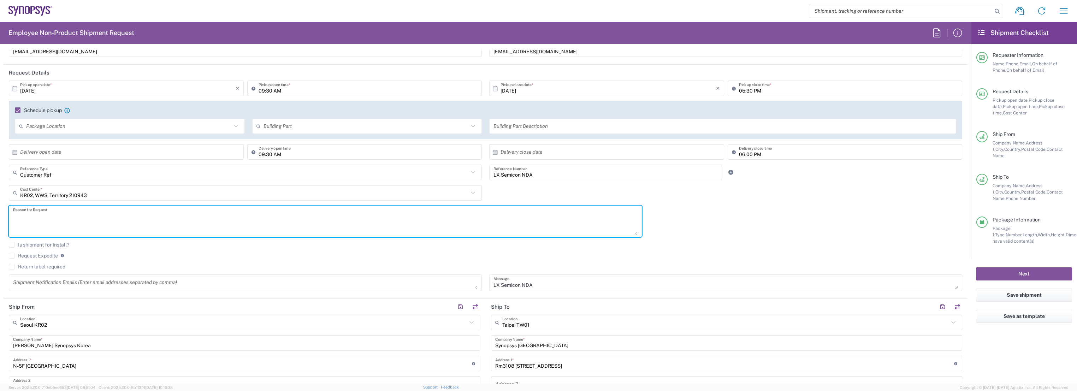
click at [365, 214] on textarea at bounding box center [325, 221] width 624 height 27
paste textarea "LX Semicon NDA"
type textarea "LX Semicon NDA"
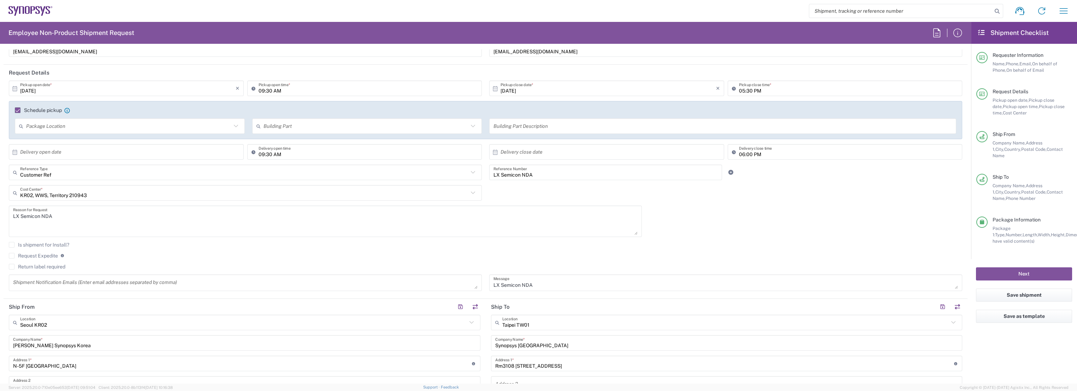
click at [696, 233] on div "[DATE] × Pickup open date * Cancel Apply 09:30 AM Pickup open time * [DATE] × P…" at bounding box center [485, 188] width 961 height 215
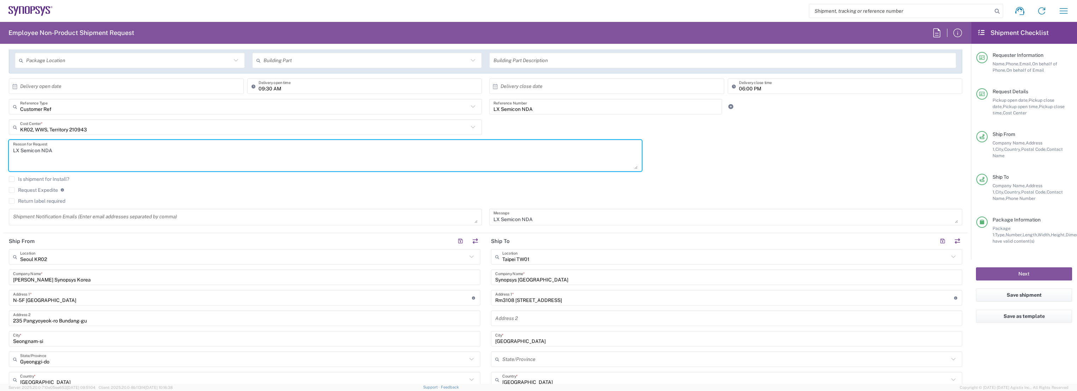
drag, startPoint x: 107, startPoint y: 154, endPoint x: -35, endPoint y: 149, distance: 142.8
click at [0, 149] on html "Shipment request Shipment tracking Employee non-product shipment request My shi…" at bounding box center [538, 195] width 1077 height 391
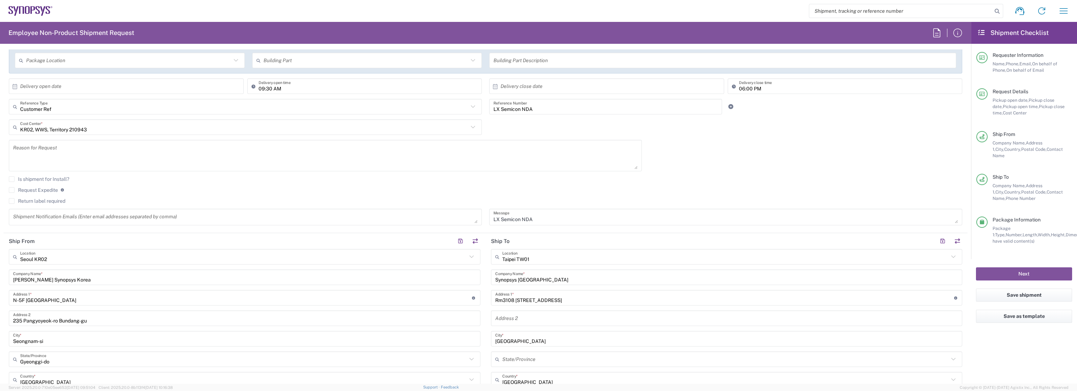
click at [696, 176] on agx-checkbox-control "Is shipment for Install?" at bounding box center [485, 179] width 953 height 6
click at [347, 105] on input "text" at bounding box center [244, 107] width 448 height 12
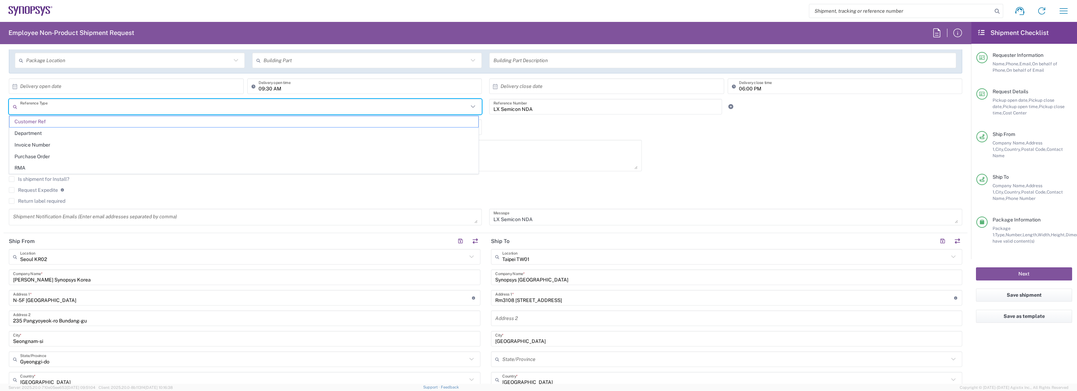
click at [521, 131] on div "[DATE] × Pickup open date * Cancel Apply 09:30 AM Pickup open time * [DATE] × P…" at bounding box center [485, 122] width 961 height 215
type input "Customer Ref"
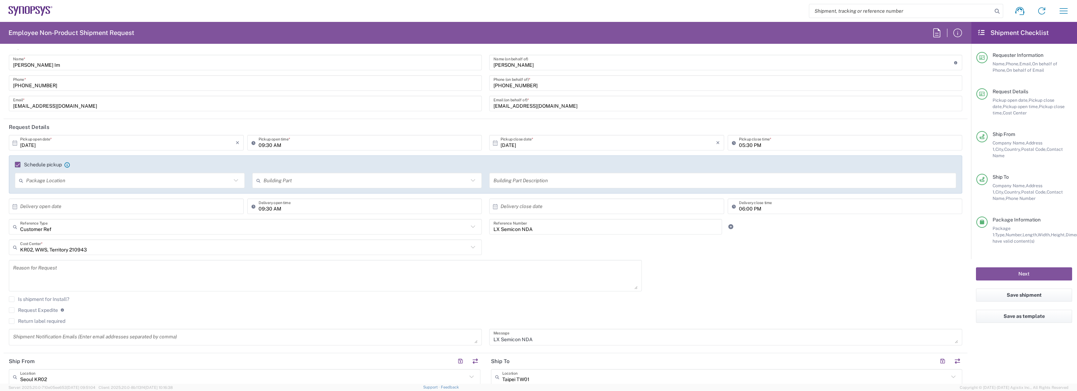
scroll to position [0, 0]
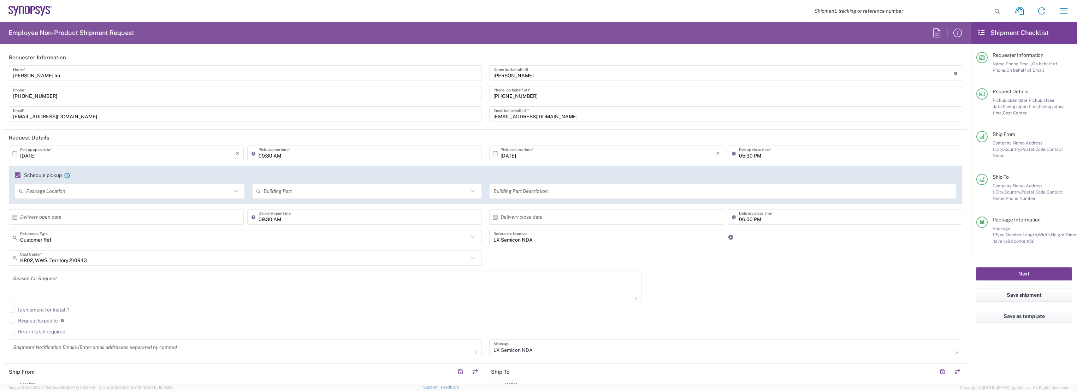
click at [1019, 267] on button "Next" at bounding box center [1024, 273] width 96 height 13
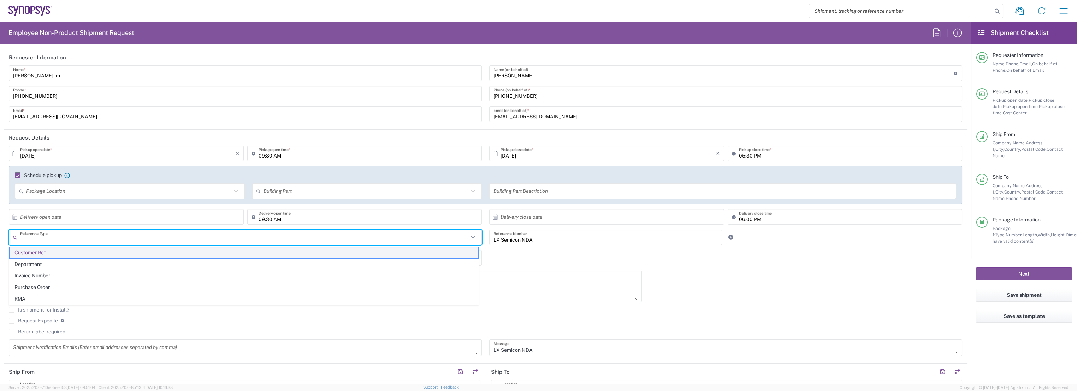
click at [269, 251] on span "Customer Ref" at bounding box center [244, 252] width 469 height 11
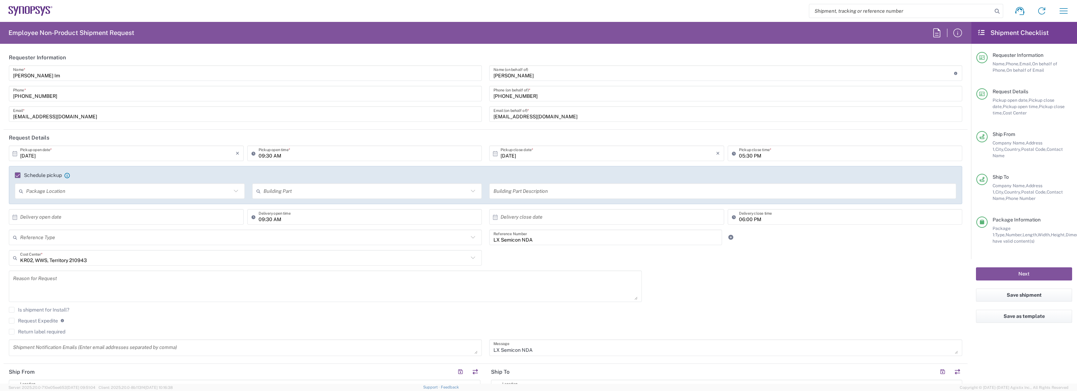
click at [771, 275] on div "[DATE] × Pickup open date * Cancel Apply 09:30 AM Pickup open time * [DATE] × P…" at bounding box center [485, 252] width 961 height 215
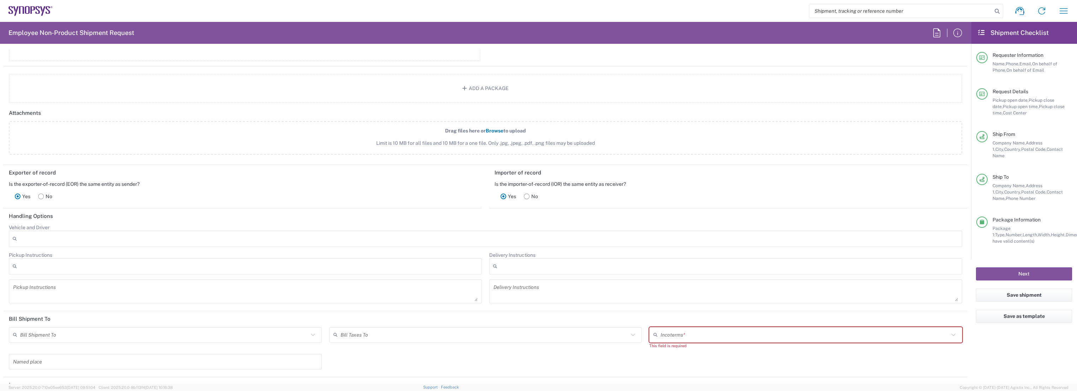
scroll to position [885, 0]
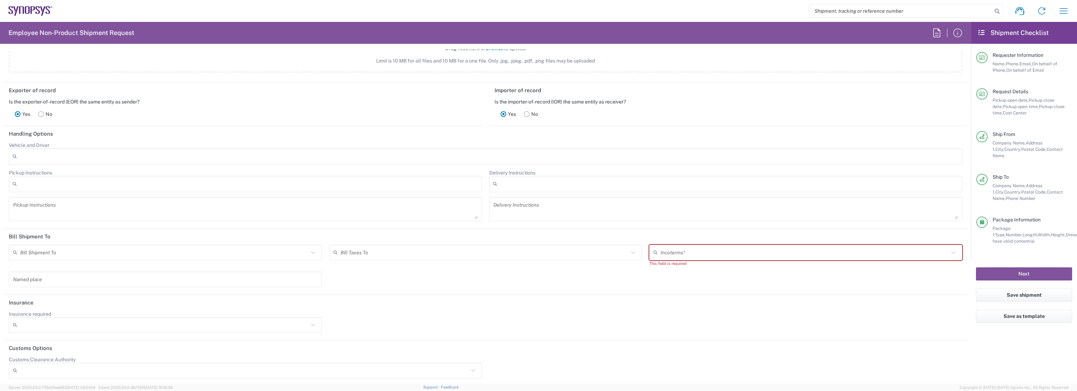
click at [727, 275] on div "Bill Shipment To Recipient Account Sender/Shipper Third Party Account Bill Taxe…" at bounding box center [485, 268] width 961 height 47
click at [720, 252] on input "text" at bounding box center [804, 252] width 288 height 12
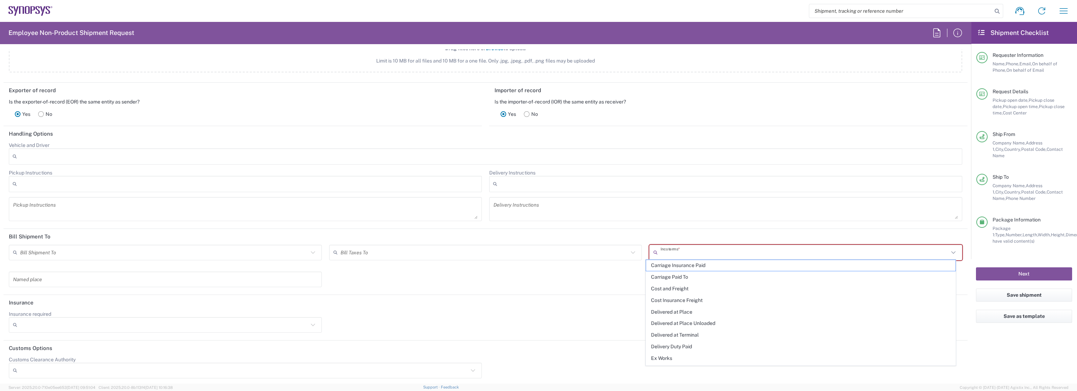
click at [525, 264] on div "Bill Taxes To Recipient Account Sender/Shipper Third Party Account" at bounding box center [485, 258] width 320 height 27
click at [701, 249] on input "text" at bounding box center [804, 252] width 288 height 12
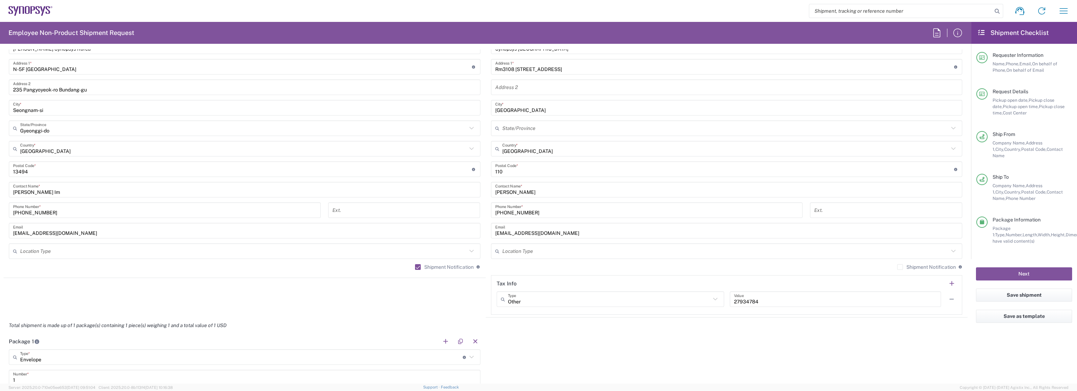
scroll to position [0, 0]
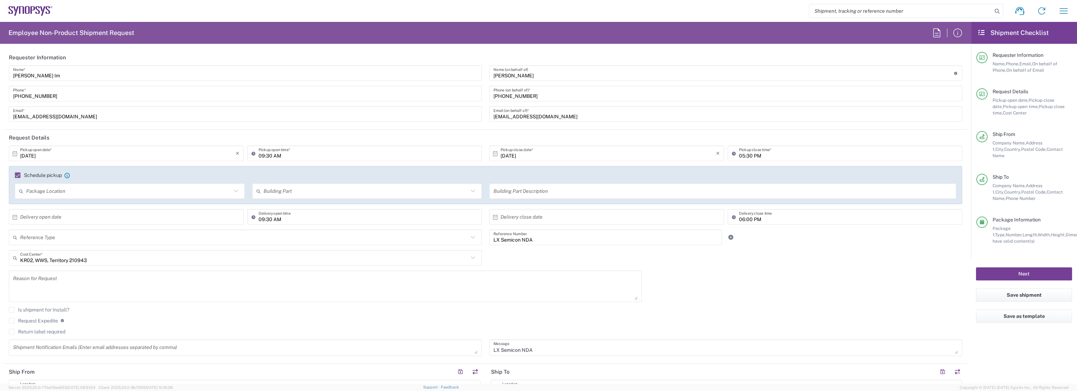
click at [998, 268] on button "Next" at bounding box center [1024, 273] width 96 height 13
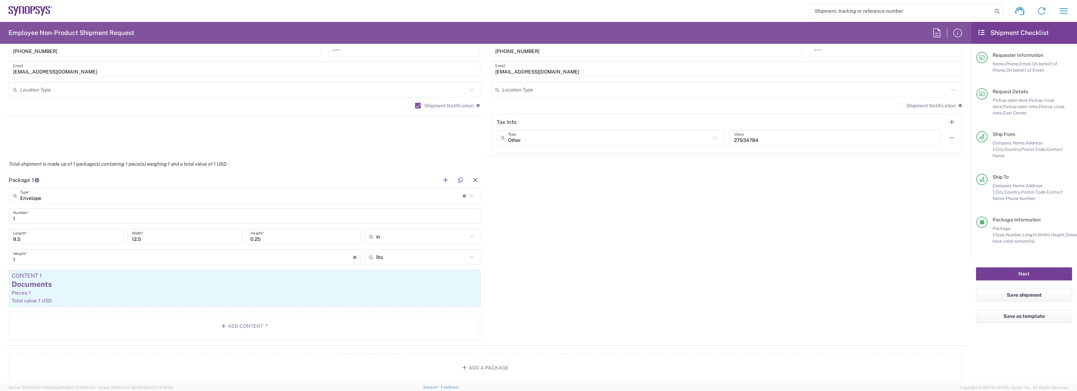
scroll to position [885, 0]
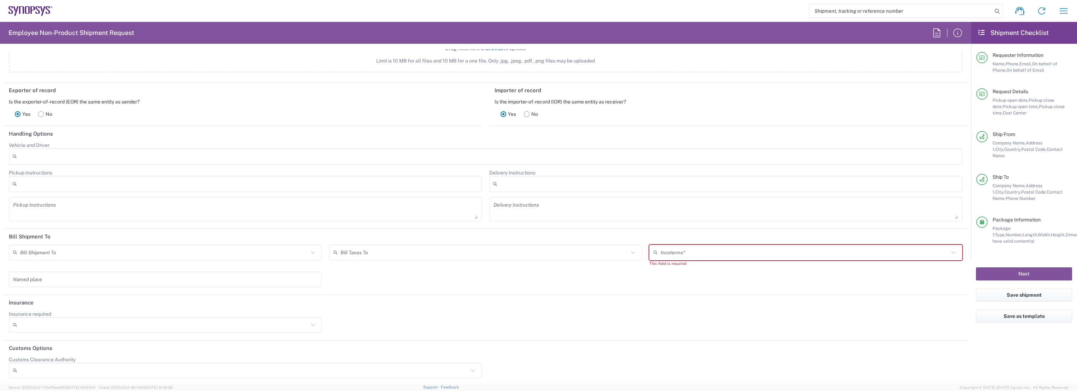
drag, startPoint x: 17, startPoint y: 234, endPoint x: 4, endPoint y: 234, distance: 13.1
click at [4, 234] on header "Bill Shipment To" at bounding box center [486, 237] width 964 height 16
copy h2 "Bill Shipment To"
click at [682, 251] on input "text" at bounding box center [804, 252] width 288 height 12
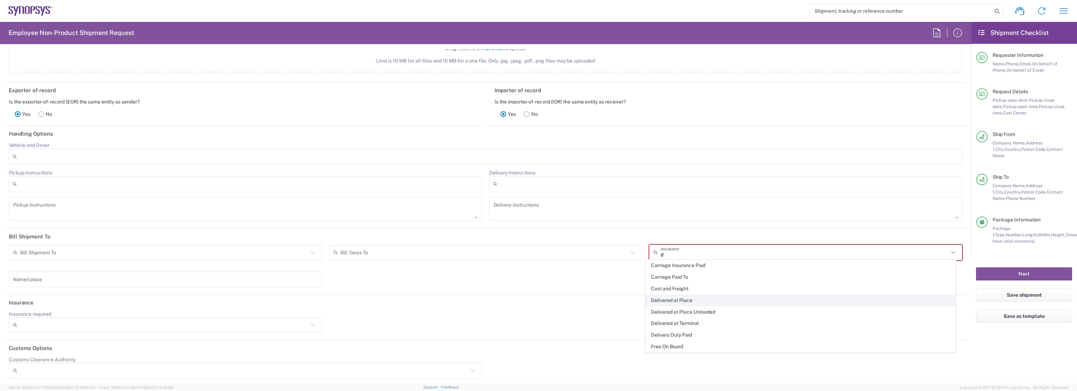
type input "d"
click at [695, 299] on span "Delivered at Place" at bounding box center [800, 300] width 309 height 11
type input "Sender/Shipper"
type input "Recipient Account"
type input "Delivered at Place"
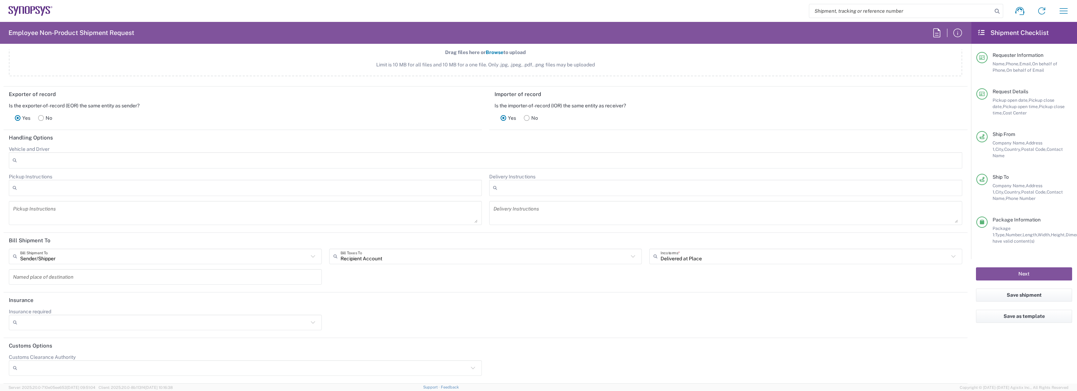
scroll to position [879, 0]
click at [1035, 267] on button "Next" at bounding box center [1024, 273] width 96 height 13
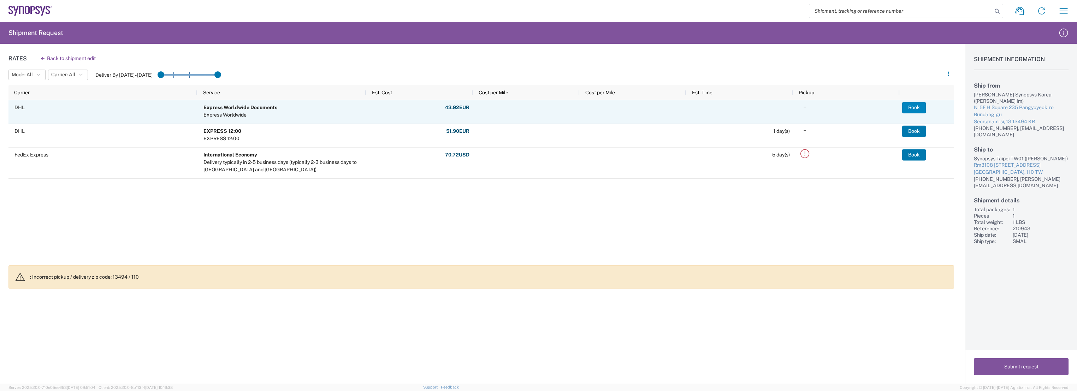
click at [910, 105] on button "Book" at bounding box center [914, 107] width 24 height 11
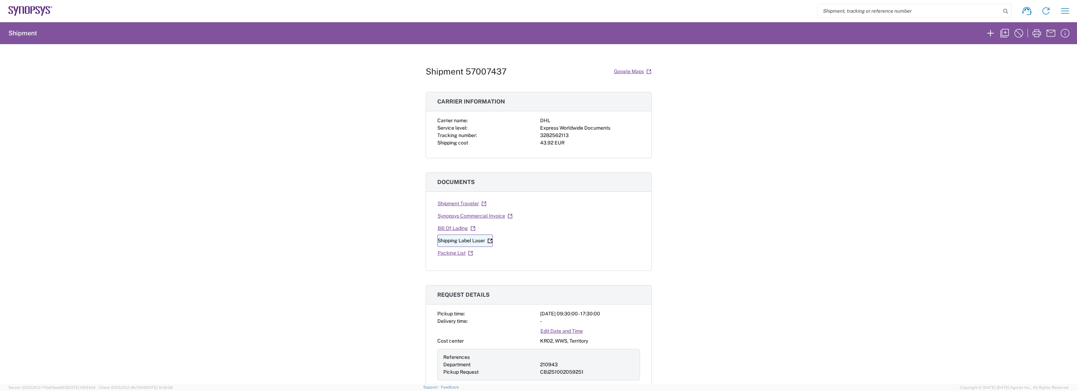
click at [457, 240] on link "Shipping Label Laser" at bounding box center [464, 240] width 55 height 12
click at [262, 329] on div "Shipment 57007437 Google Maps Carrier information Carrier name: DHL Service lev…" at bounding box center [538, 213] width 1077 height 339
click at [1063, 11] on icon "button" at bounding box center [1064, 10] width 11 height 11
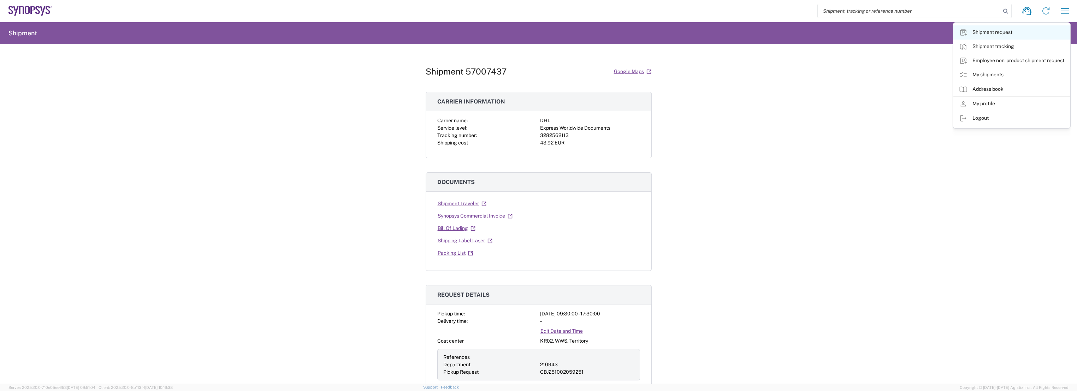
click at [991, 34] on link "Shipment request" at bounding box center [1011, 32] width 117 height 14
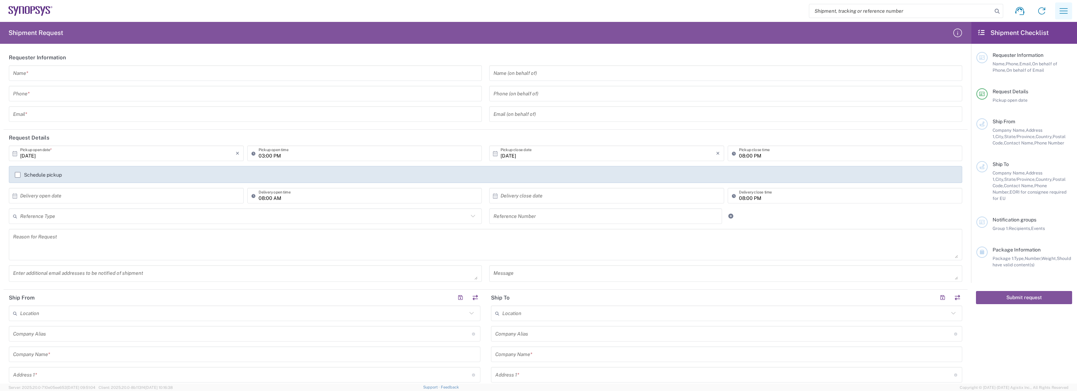
click at [1065, 10] on icon "button" at bounding box center [1063, 10] width 11 height 11
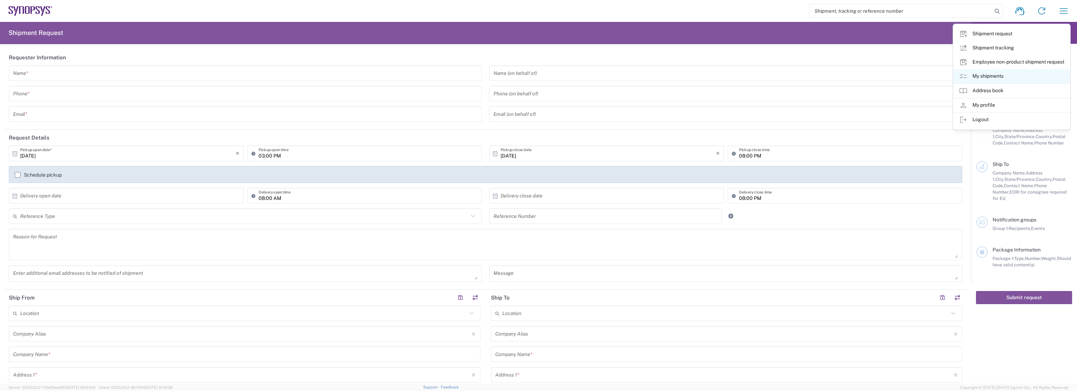
click at [996, 74] on link "My shipments" at bounding box center [1011, 76] width 117 height 14
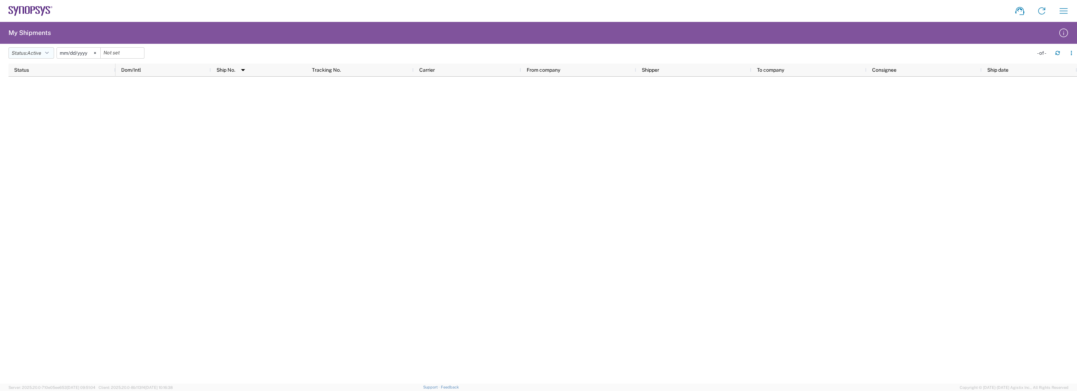
click at [49, 53] on icon "button" at bounding box center [47, 52] width 4 height 5
click at [42, 95] on span "All" at bounding box center [50, 90] width 82 height 11
